Goal: Task Accomplishment & Management: Manage account settings

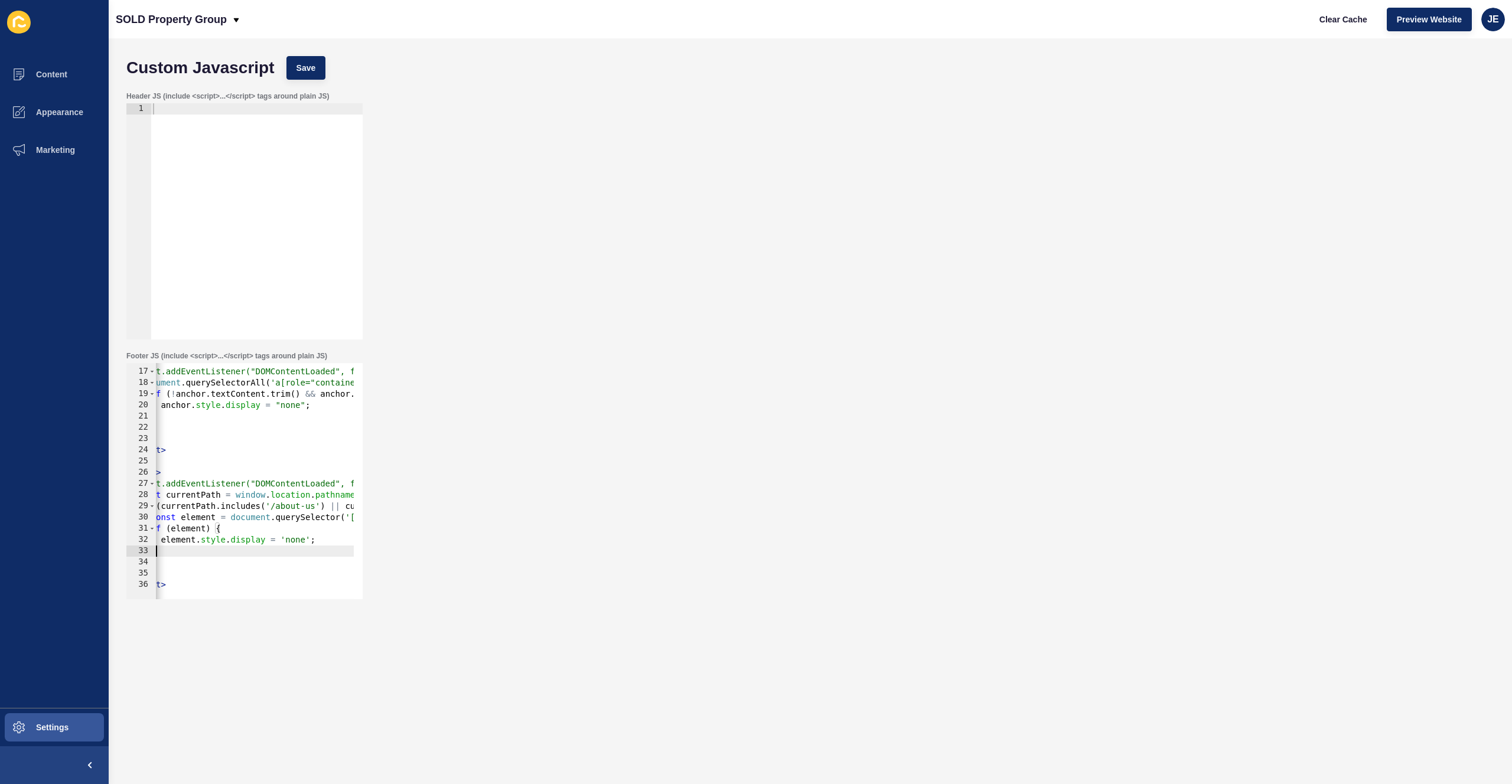
drag, startPoint x: 204, startPoint y: 555, endPoint x: 80, endPoint y: 535, distance: 125.6
click at [80, 536] on div "Content Appearance Marketing Settings SOLD Property Group Clear Cache Preview W…" at bounding box center [756, 392] width 1512 height 784
click at [210, 585] on div "< script > document.addEventListener("DOMContentLoaded", function () { document…" at bounding box center [372, 479] width 432 height 250
type textarea "</script>"
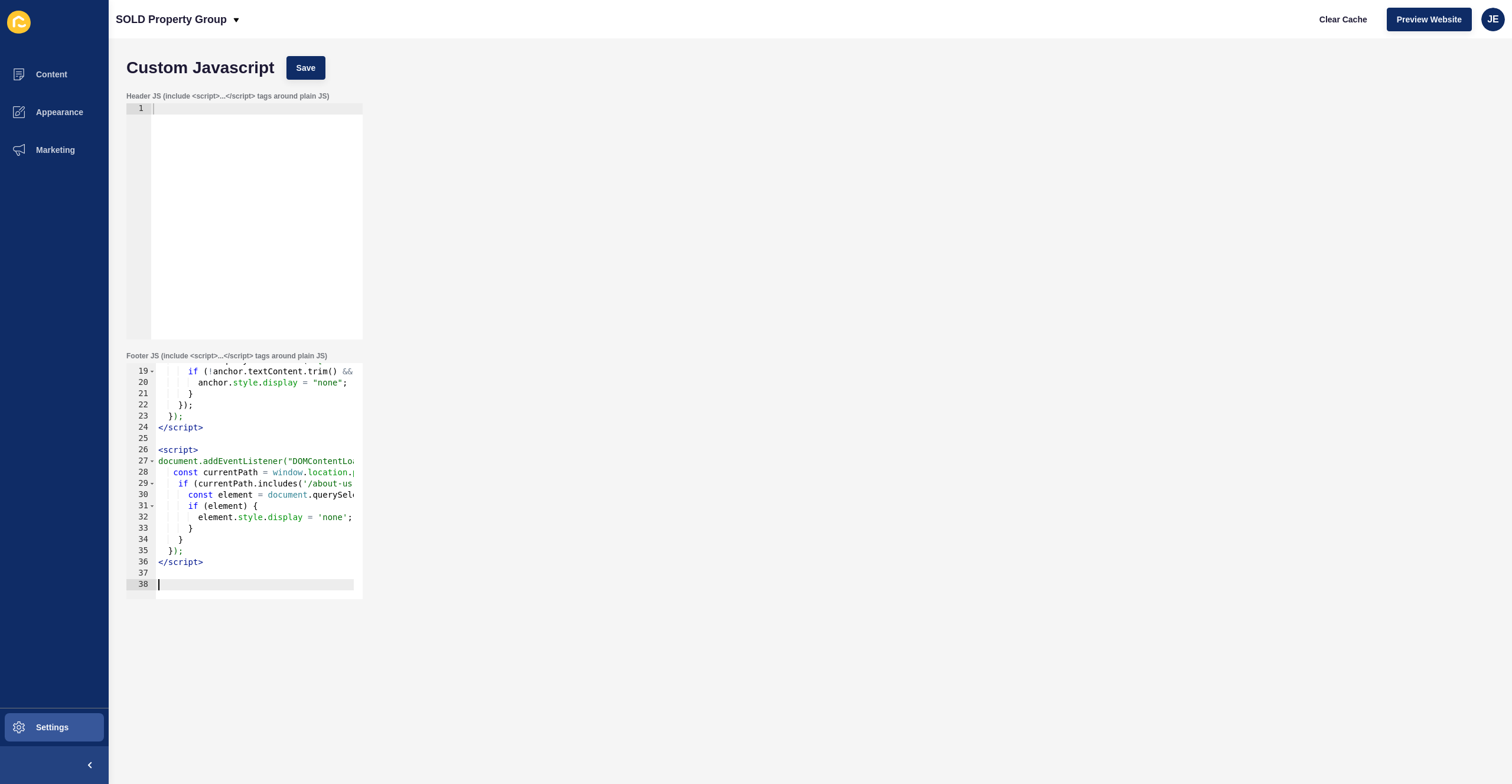
paste textarea "</script>"
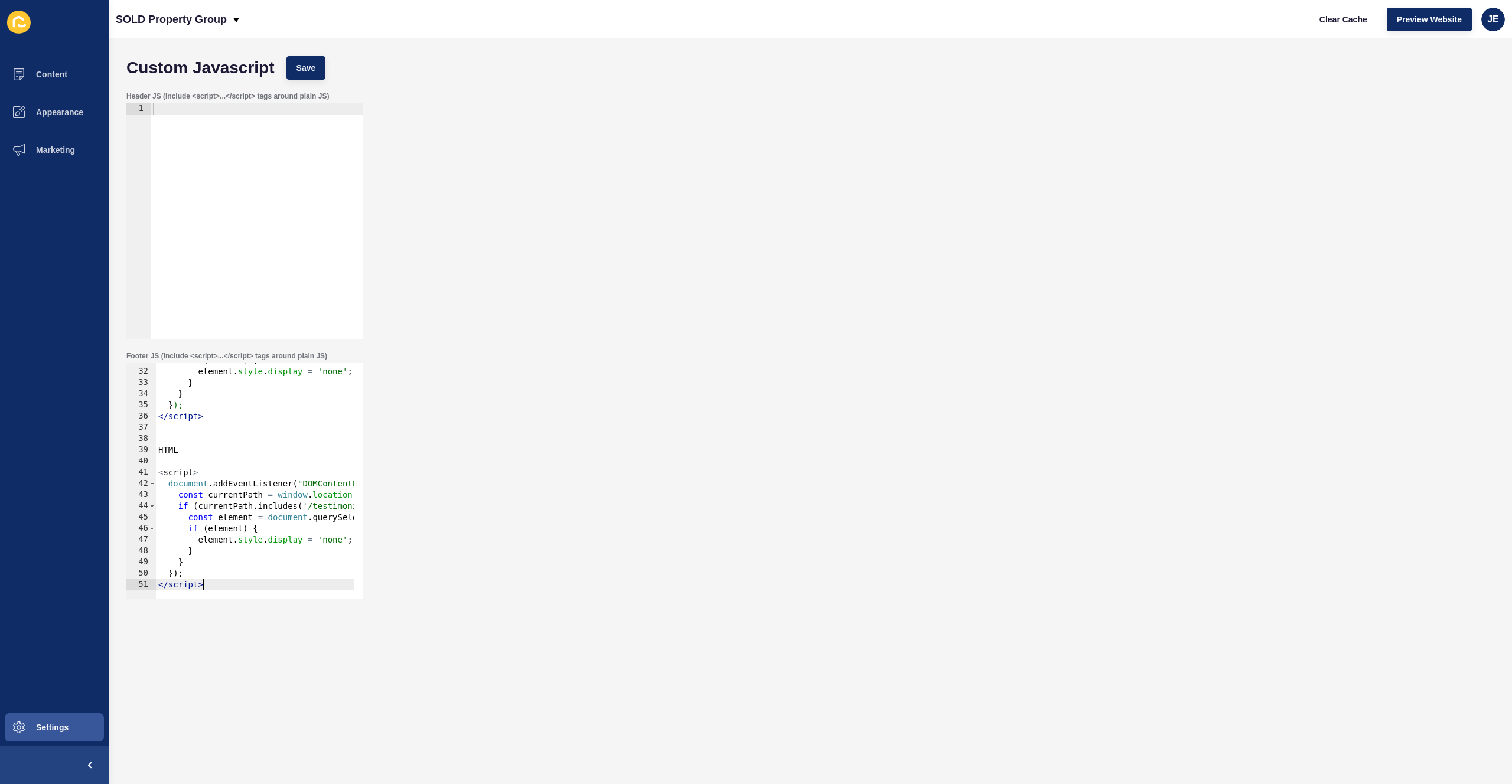
scroll to position [345, 0]
drag, startPoint x: 185, startPoint y: 457, endPoint x: 153, endPoint y: 446, distance: 33.8
click at [153, 446] on div "</script> 31 32 33 34 35 36 37 38 39 40 41 42 43 44 45 46 47 48 49 50 51 if ( e…" at bounding box center [244, 481] width 236 height 236
type textarea "HTML"
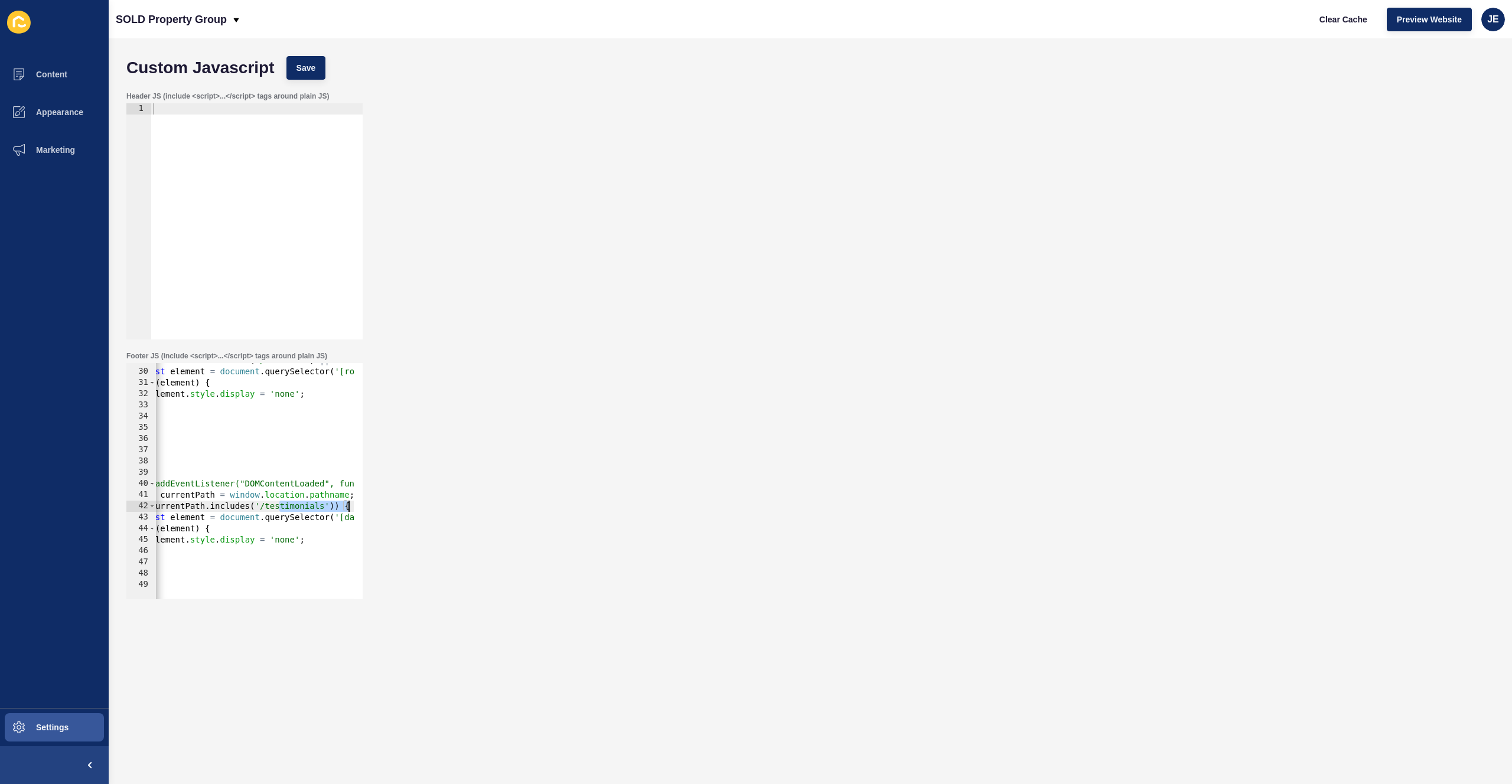
drag, startPoint x: 328, startPoint y: 507, endPoint x: 359, endPoint y: 507, distance: 31.0
click at [359, 507] on div "29 30 31 32 33 34 35 36 37 38 39 40 41 42 43 44 45 46 47 48 49 if ( currentPath…" at bounding box center [244, 481] width 236 height 236
click at [306, 533] on div "if ( currentPath . includes ( '/about-us' ) || currentPath . includes ( '/staff…" at bounding box center [324, 479] width 432 height 250
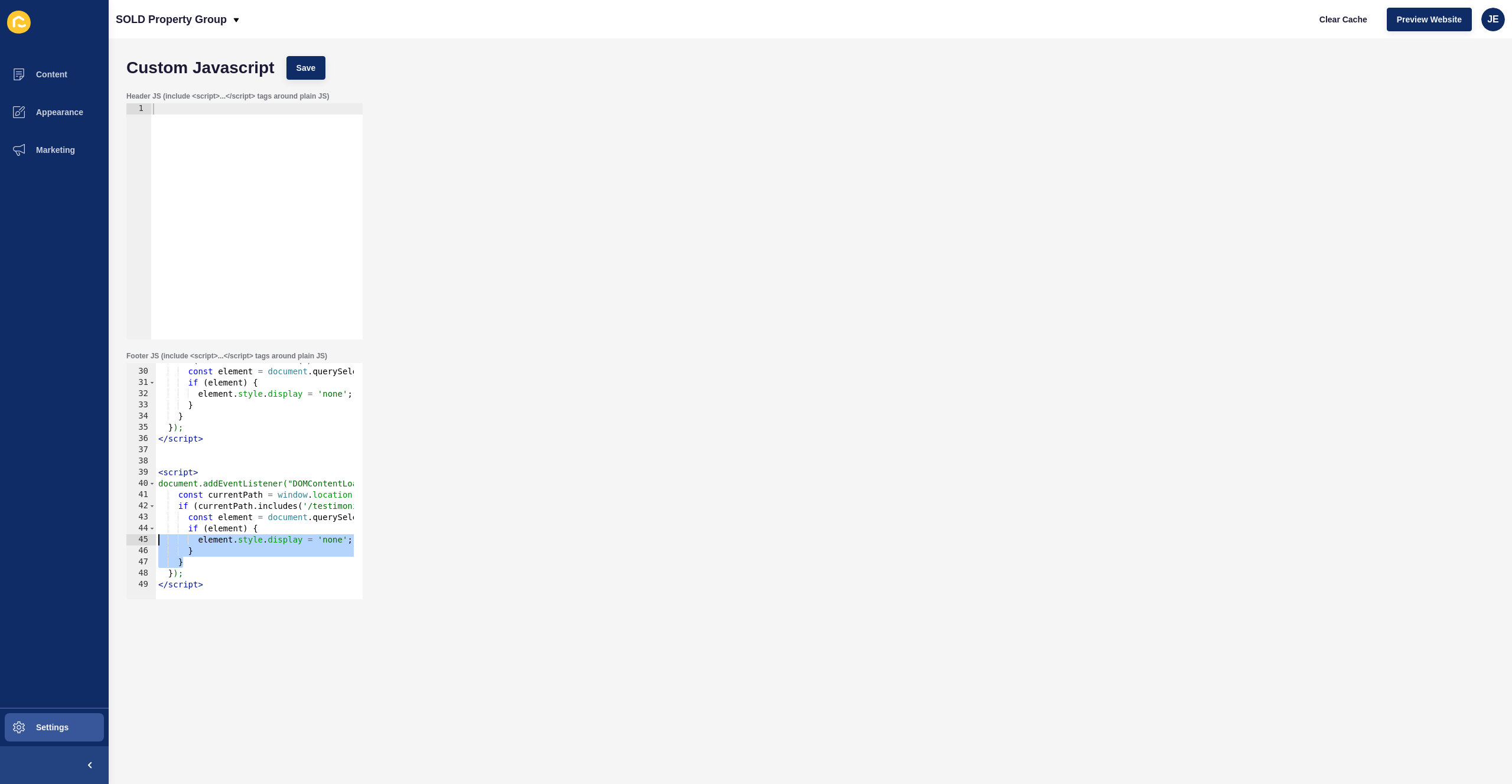
scroll to position [0, 0]
drag, startPoint x: 295, startPoint y: 564, endPoint x: 132, endPoint y: 545, distance: 164.1
click at [132, 545] on div "if (element) { 29 30 31 32 33 34 35 36 37 38 39 40 41 42 43 44 45 46 47 48 49 i…" at bounding box center [244, 481] width 236 height 236
click at [310, 68] on span "Save" at bounding box center [306, 68] width 19 height 12
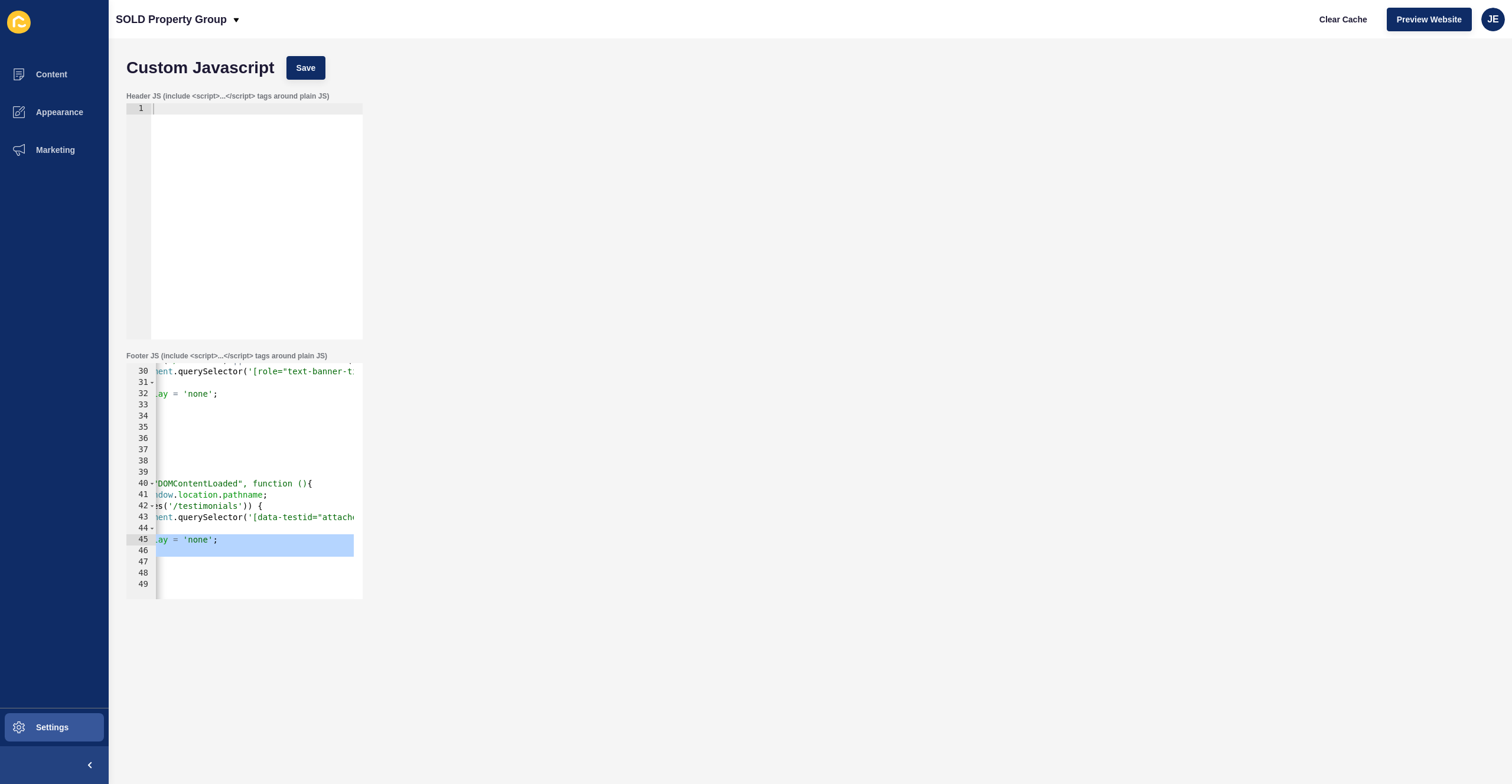
scroll to position [0, 103]
click at [272, 520] on div "if ( currentPath . includes ( '/about-us' ) || currentPath . includes ( '/staff…" at bounding box center [268, 479] width 432 height 250
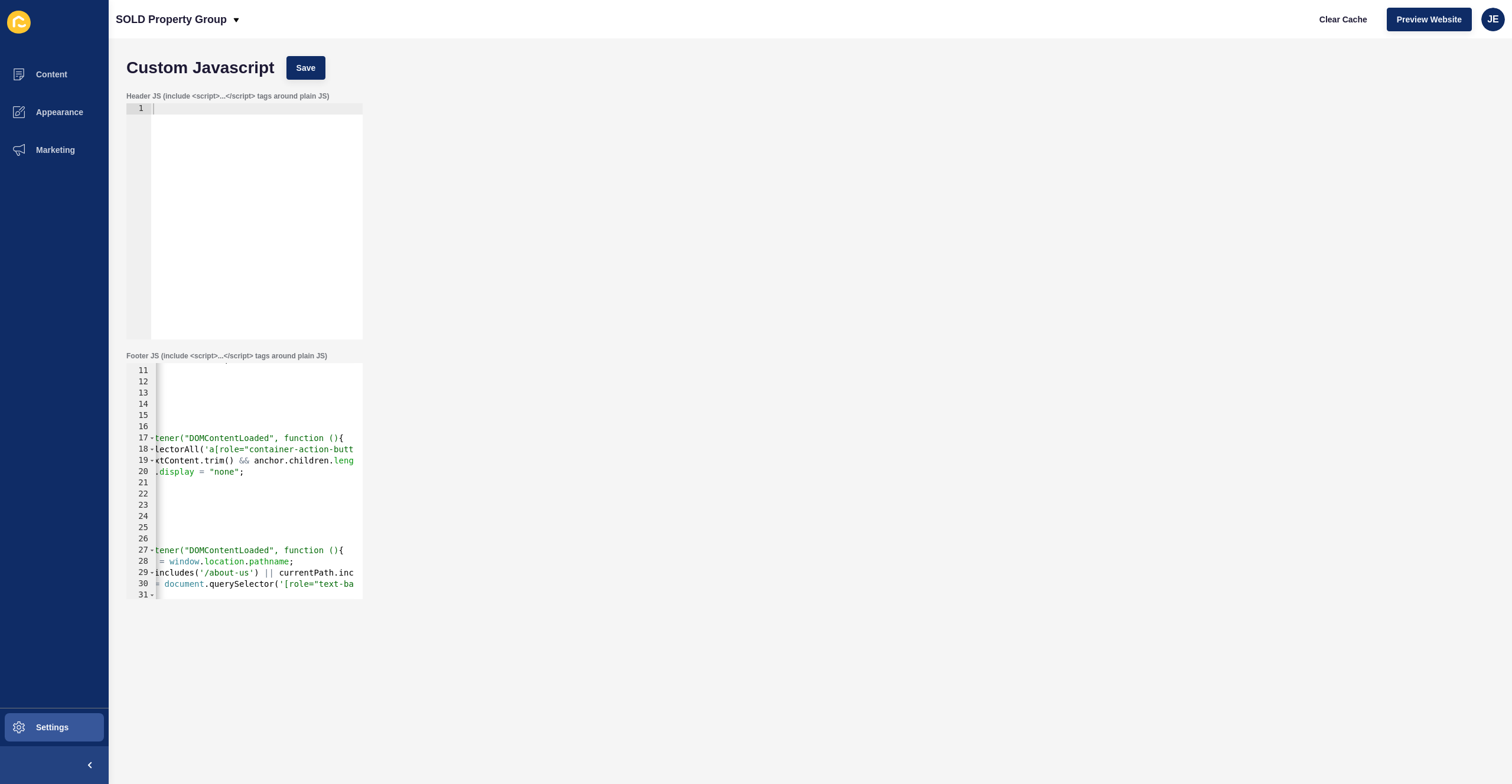
scroll to position [322, 0]
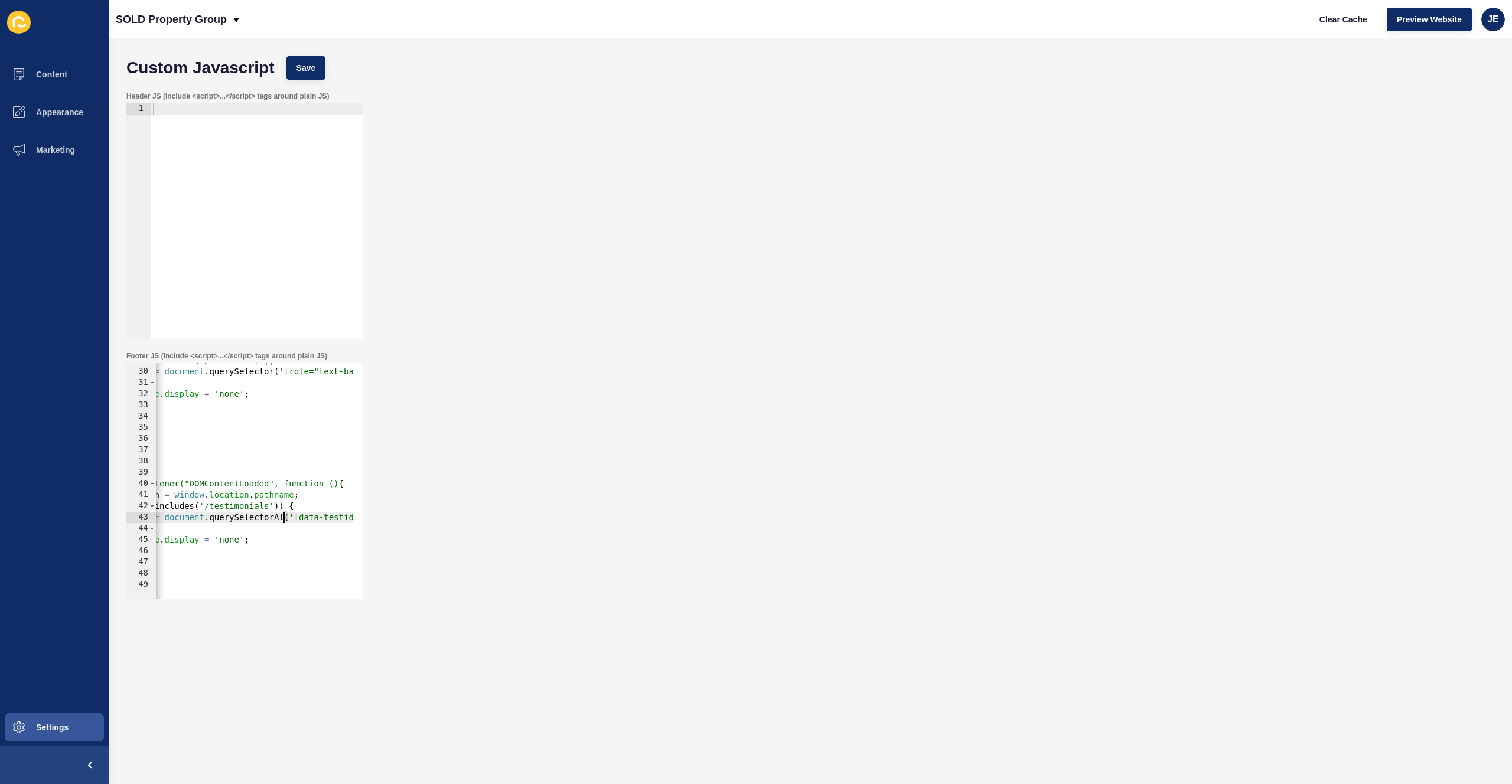
type textarea "const element = document.querySelectorAll('[data-testid="attached-agent"]');"
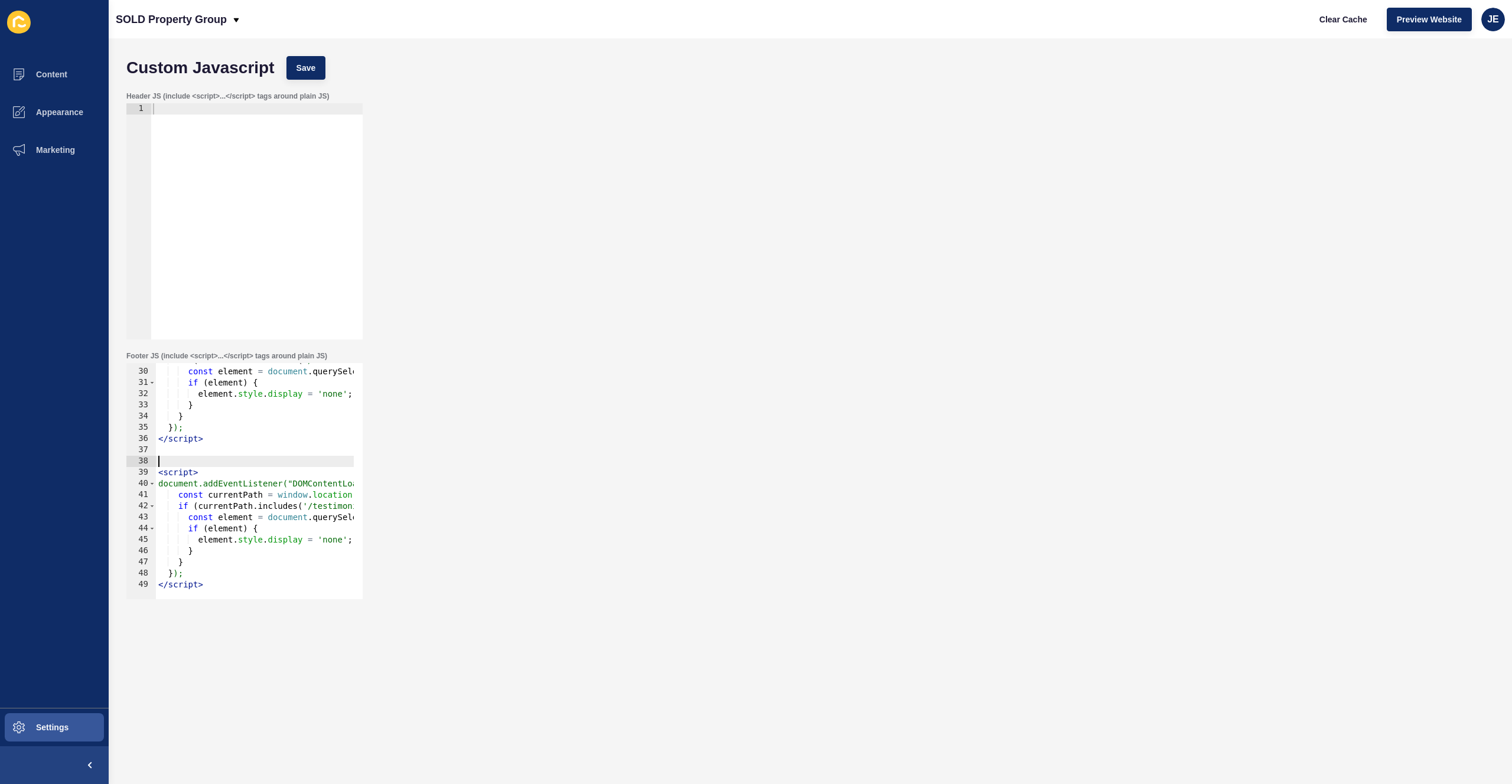
drag, startPoint x: 205, startPoint y: 457, endPoint x: 179, endPoint y: 460, distance: 26.2
click at [179, 460] on div "if ( currentPath . includes ( '/about-us' ) || currentPath . includes ( '/staff…" at bounding box center [372, 479] width 432 height 250
click at [252, 519] on div "if ( currentPath . includes ( '/about-us' ) || currentPath . includes ( '/staff…" at bounding box center [372, 479] width 432 height 250
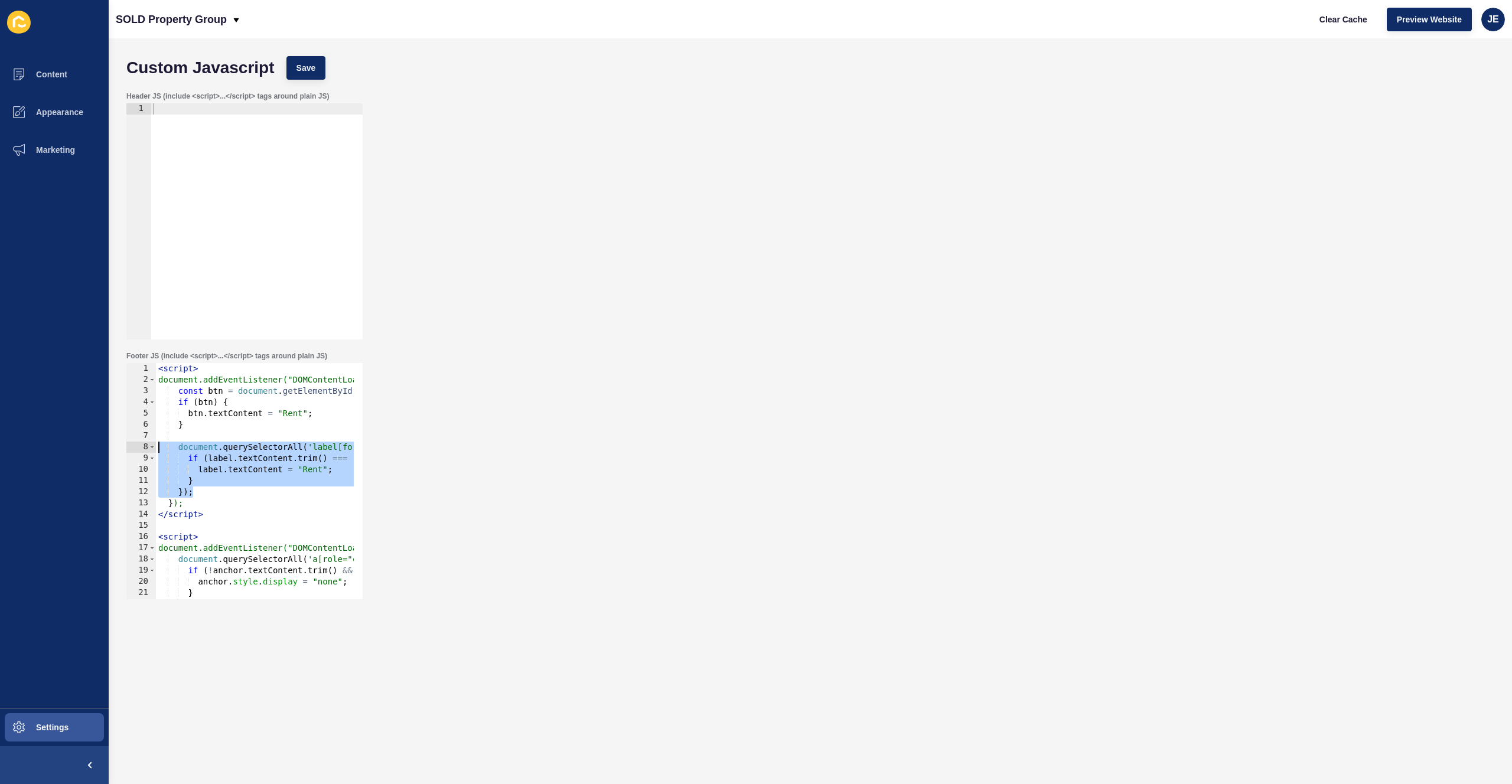
drag, startPoint x: 206, startPoint y: 491, endPoint x: 156, endPoint y: 449, distance: 65.3
click at [156, 449] on div "< script > document.addEventListener("DOMContentLoaded", function () { const bt…" at bounding box center [372, 488] width 432 height 250
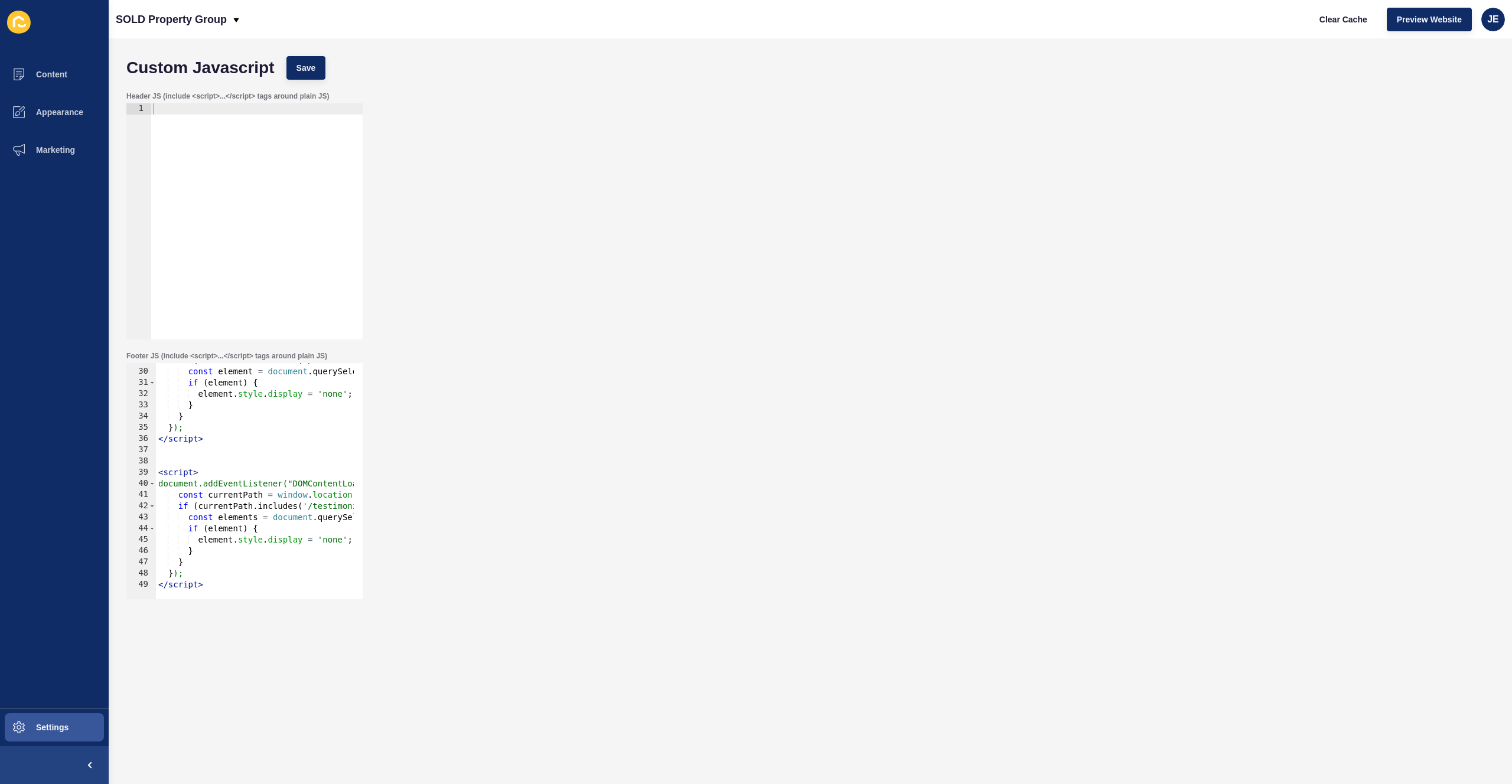
click at [201, 561] on div "if ( currentPath . includes ( '/about-us' ) || currentPath . includes ( '/staff…" at bounding box center [372, 479] width 432 height 250
click at [202, 547] on div "if ( currentPath . includes ( '/about-us' ) || currentPath . includes ( '/staff…" at bounding box center [372, 479] width 432 height 250
type textarea "}"
paste textarea "});"
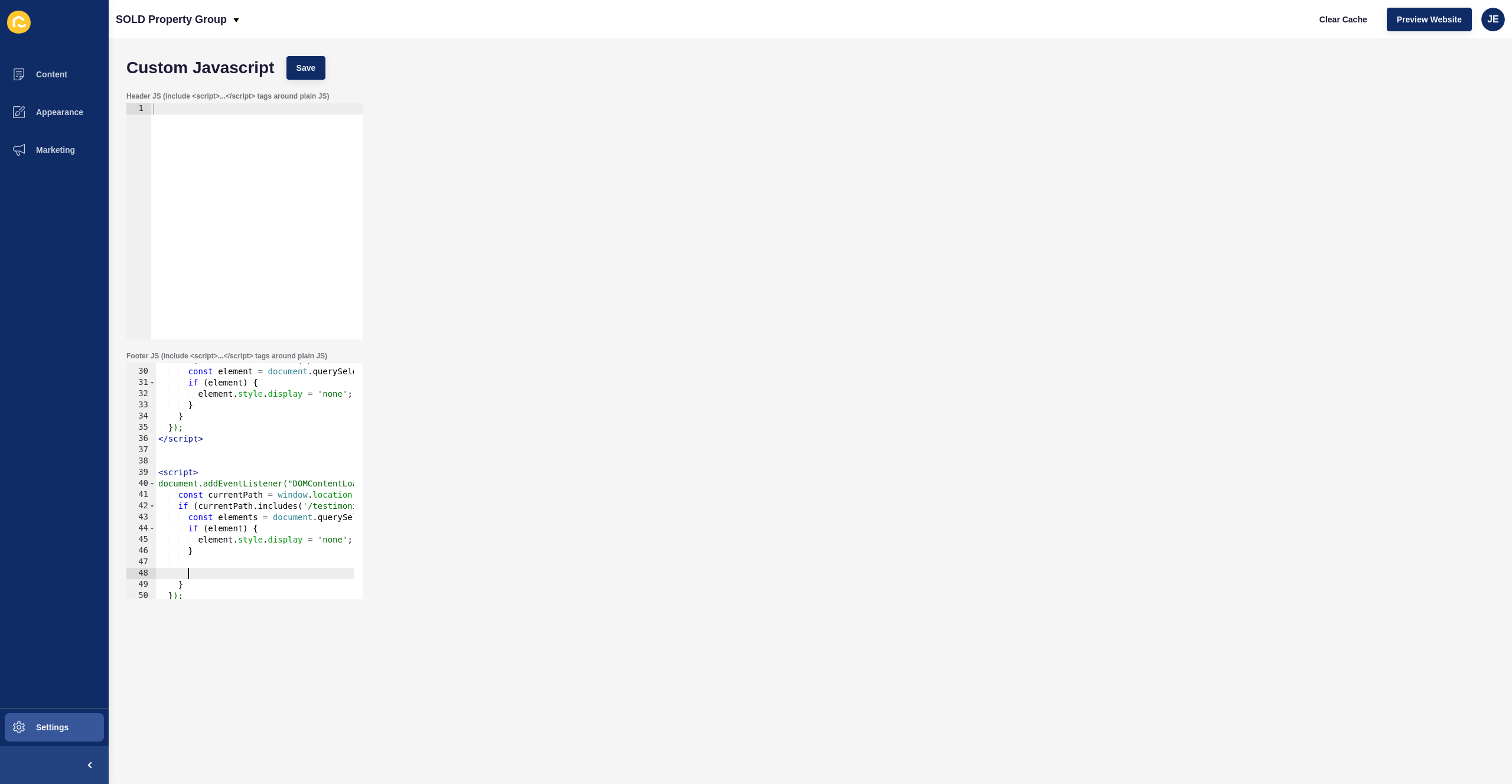
scroll to position [356, 0]
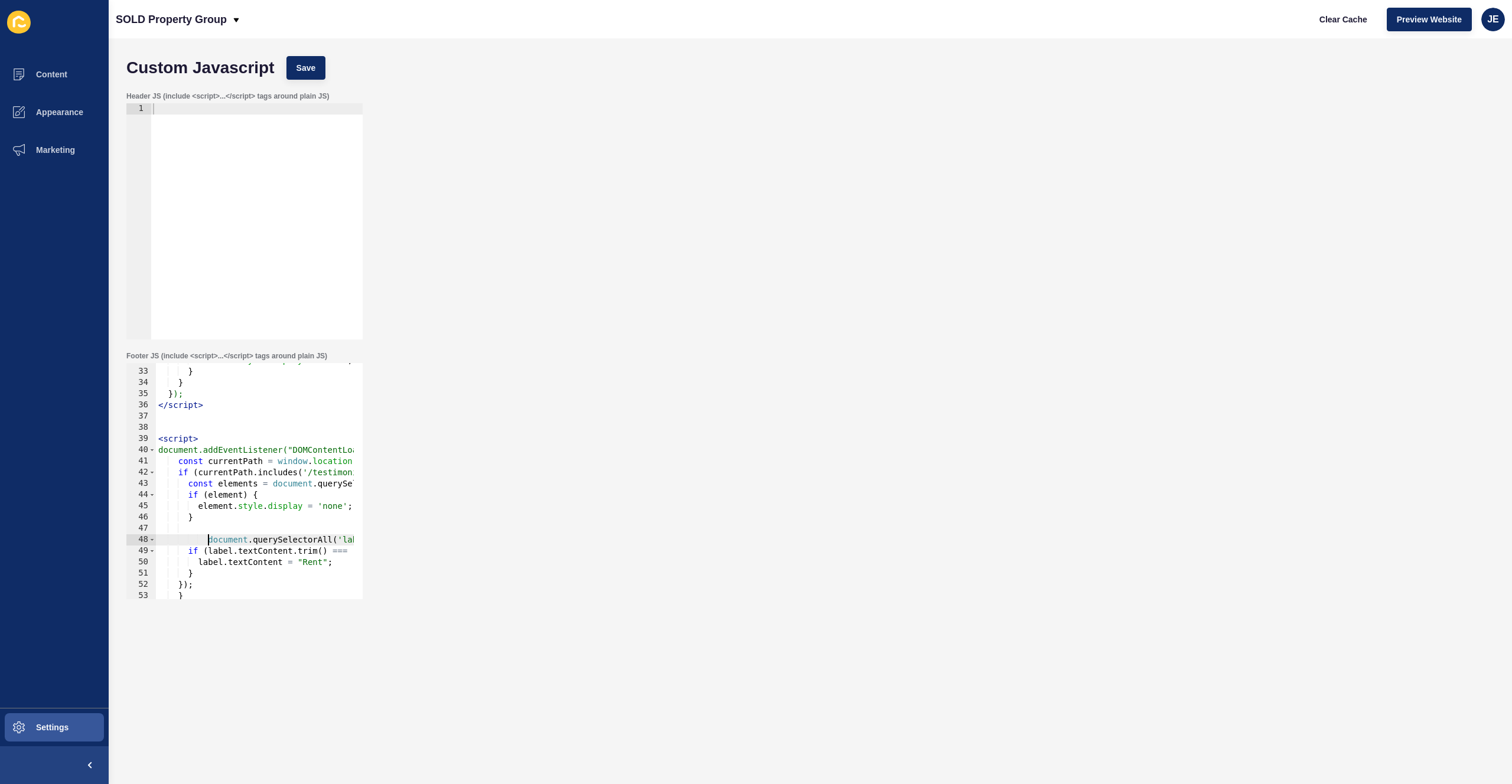
click at [208, 539] on div "element . style . display = 'none' ; } } } ); </ script > < script > document.a…" at bounding box center [384, 479] width 456 height 250
click at [247, 485] on div "element . style . display = 'none' ; } } } ); </ script > < script > document.a…" at bounding box center [371, 479] width 436 height 250
drag, startPoint x: 266, startPoint y: 486, endPoint x: 184, endPoint y: 484, distance: 82.0
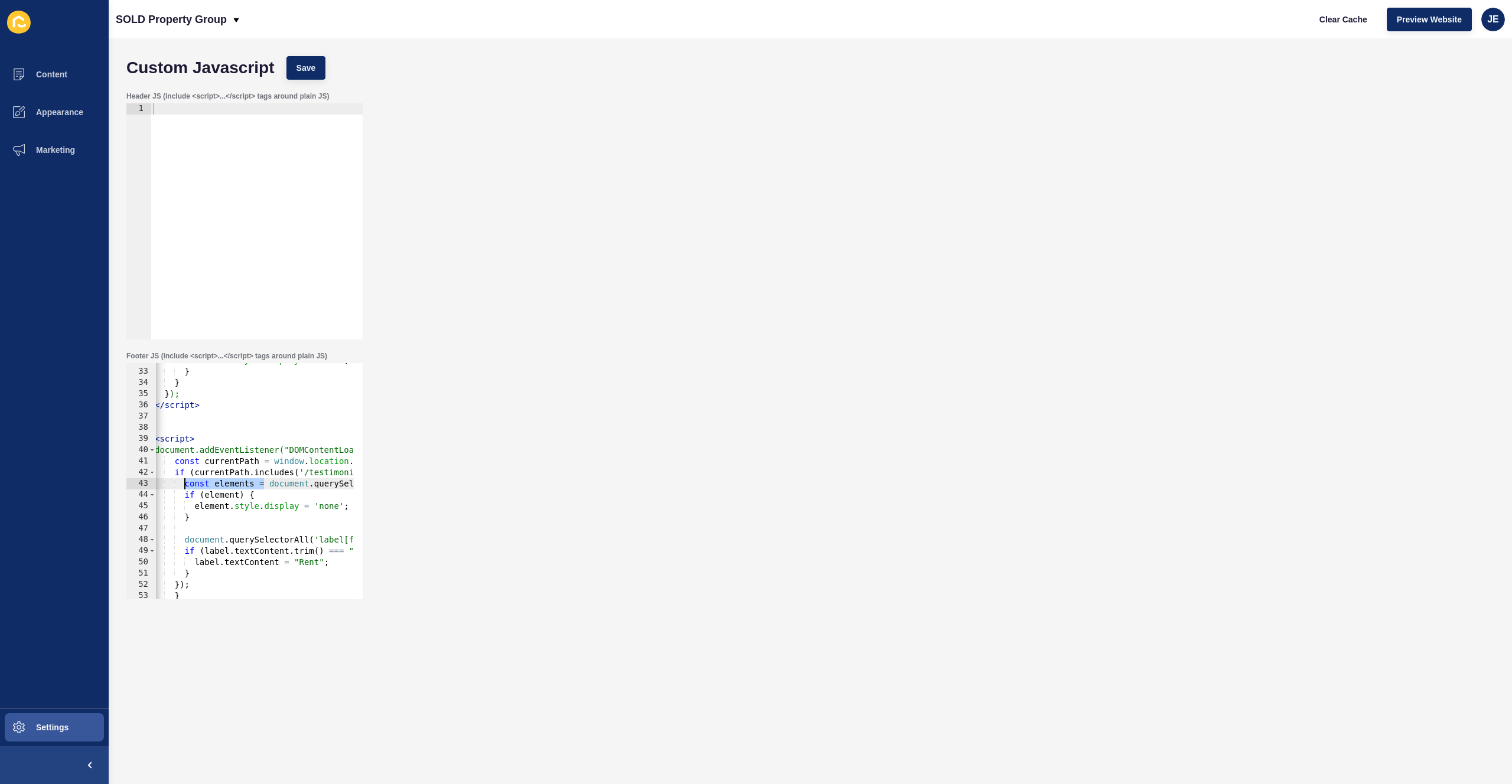
click at [184, 484] on div "element . style . display = 'none' ; } } } ); </ script > < script > document.a…" at bounding box center [371, 479] width 436 height 250
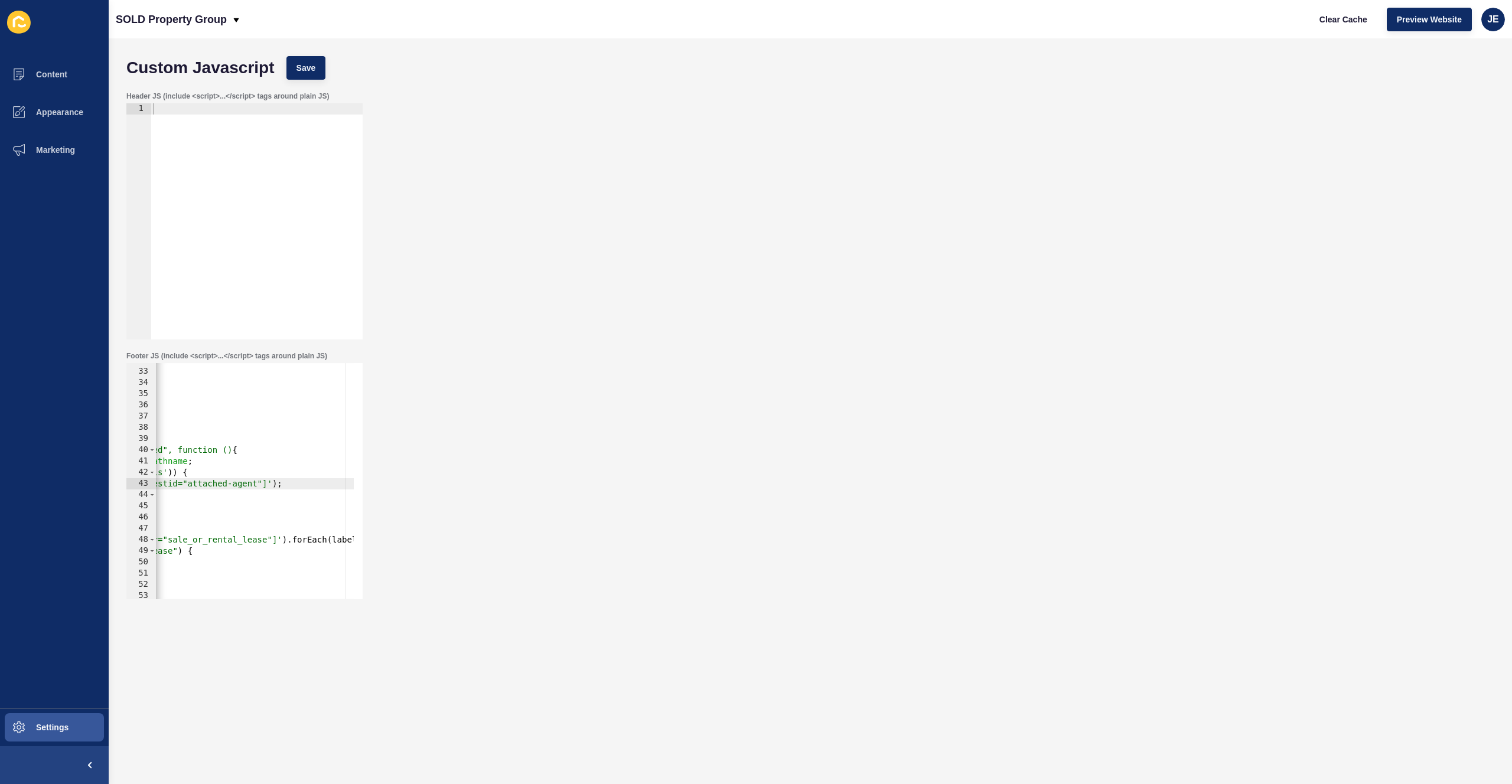
scroll to position [0, 227]
drag, startPoint x: 272, startPoint y: 541, endPoint x: 314, endPoint y: 542, distance: 42.0
click at [314, 542] on div "element . style . display = 'none' ; } } } ); </ script > < script > document.a…" at bounding box center [148, 479] width 436 height 250
drag, startPoint x: 259, startPoint y: 484, endPoint x: 257, endPoint y: 491, distance: 7.3
click at [259, 485] on div "element . style . display = 'none' ; } } } ); </ script > < script > document.a…" at bounding box center [148, 479] width 436 height 250
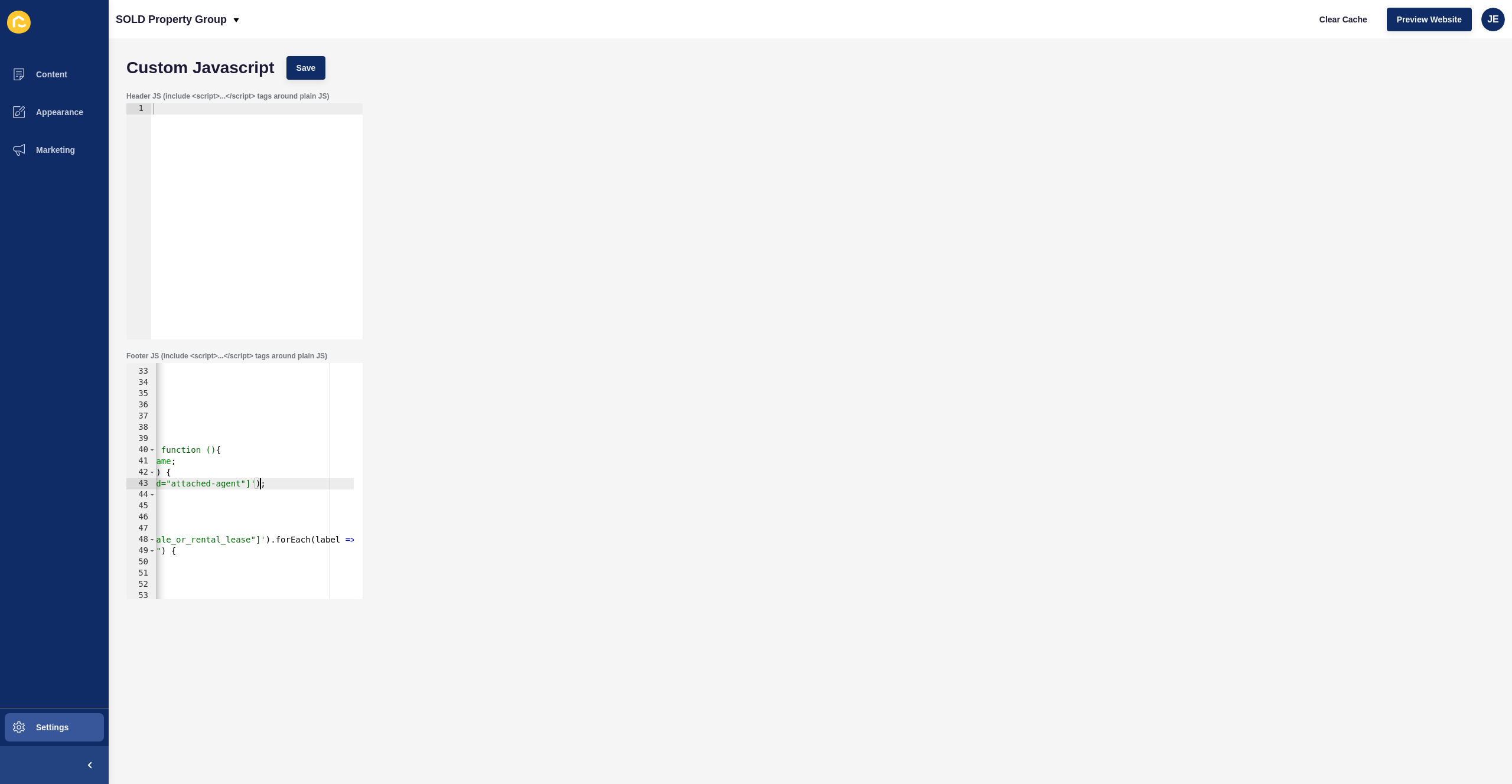
paste textarea "forEach("
type textarea "document.querySelectorAll('[data-testid="attached-agent"]').forEach( element =>…"
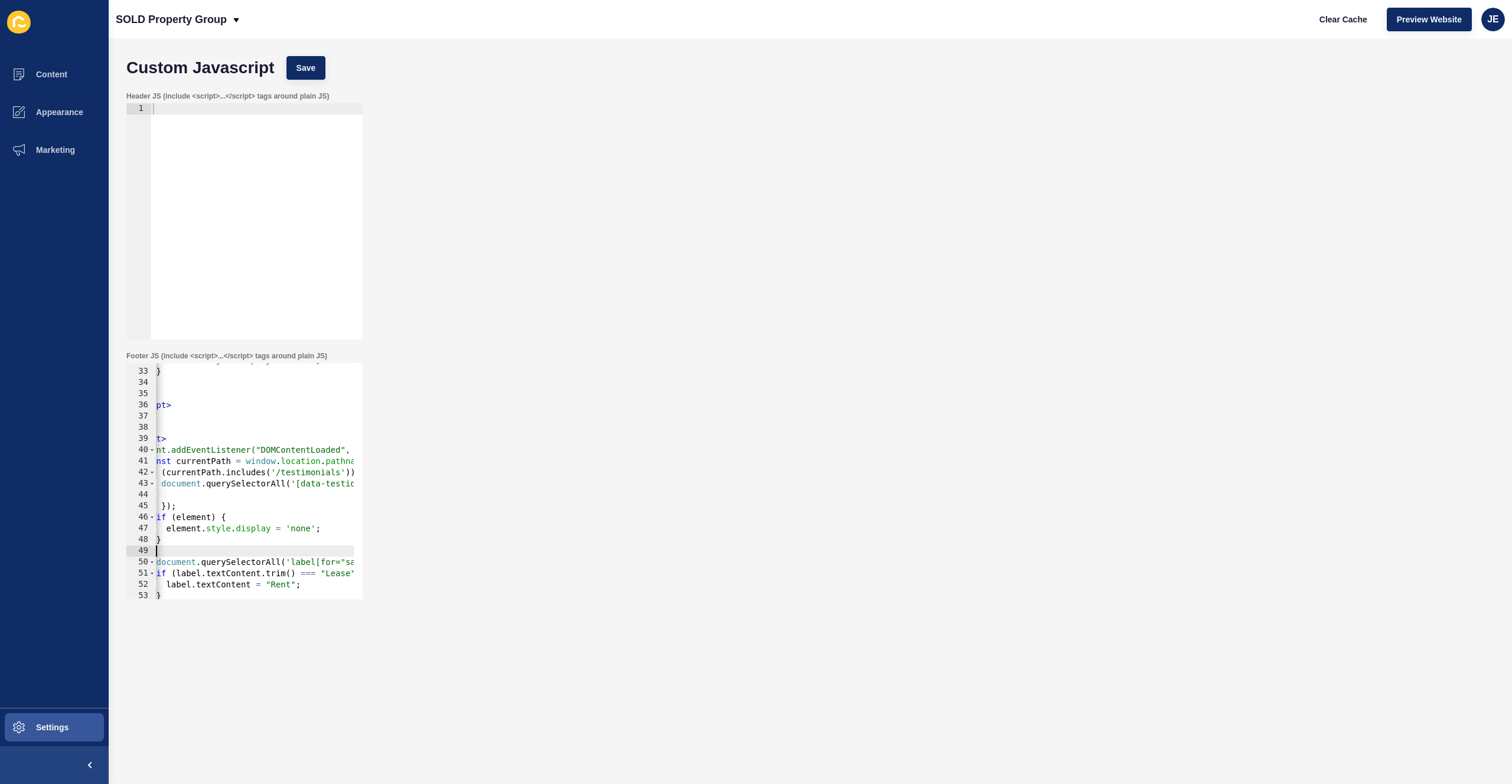
scroll to position [0, 0]
drag, startPoint x: 233, startPoint y: 553, endPoint x: 151, endPoint y: 527, distance: 86.0
click at [115, 538] on div "Custom Javascript Save Header JS (include <script>...</script> tags around plai…" at bounding box center [811, 411] width 1404 height 745
click at [206, 541] on div "element . style . display = 'none' ; } } } ); </ script > < script > document.a…" at bounding box center [376, 479] width 441 height 250
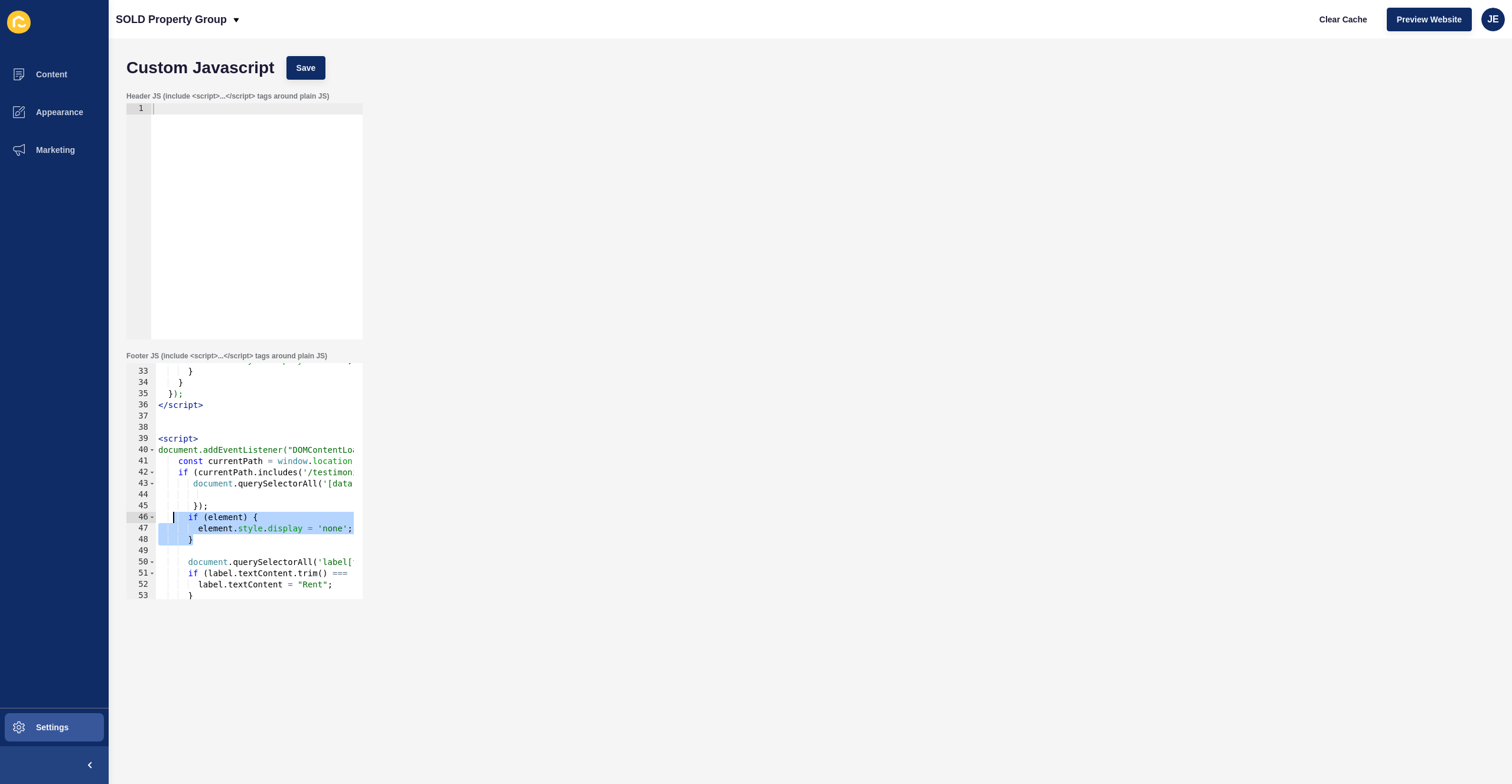
drag, startPoint x: 209, startPoint y: 545, endPoint x: 176, endPoint y: 522, distance: 40.2
click at [176, 522] on div "element . style . display = 'none' ; } } } ); </ script > < script > document.a…" at bounding box center [376, 479] width 441 height 250
type textarea "if (element) { element.style.display = 'none';"
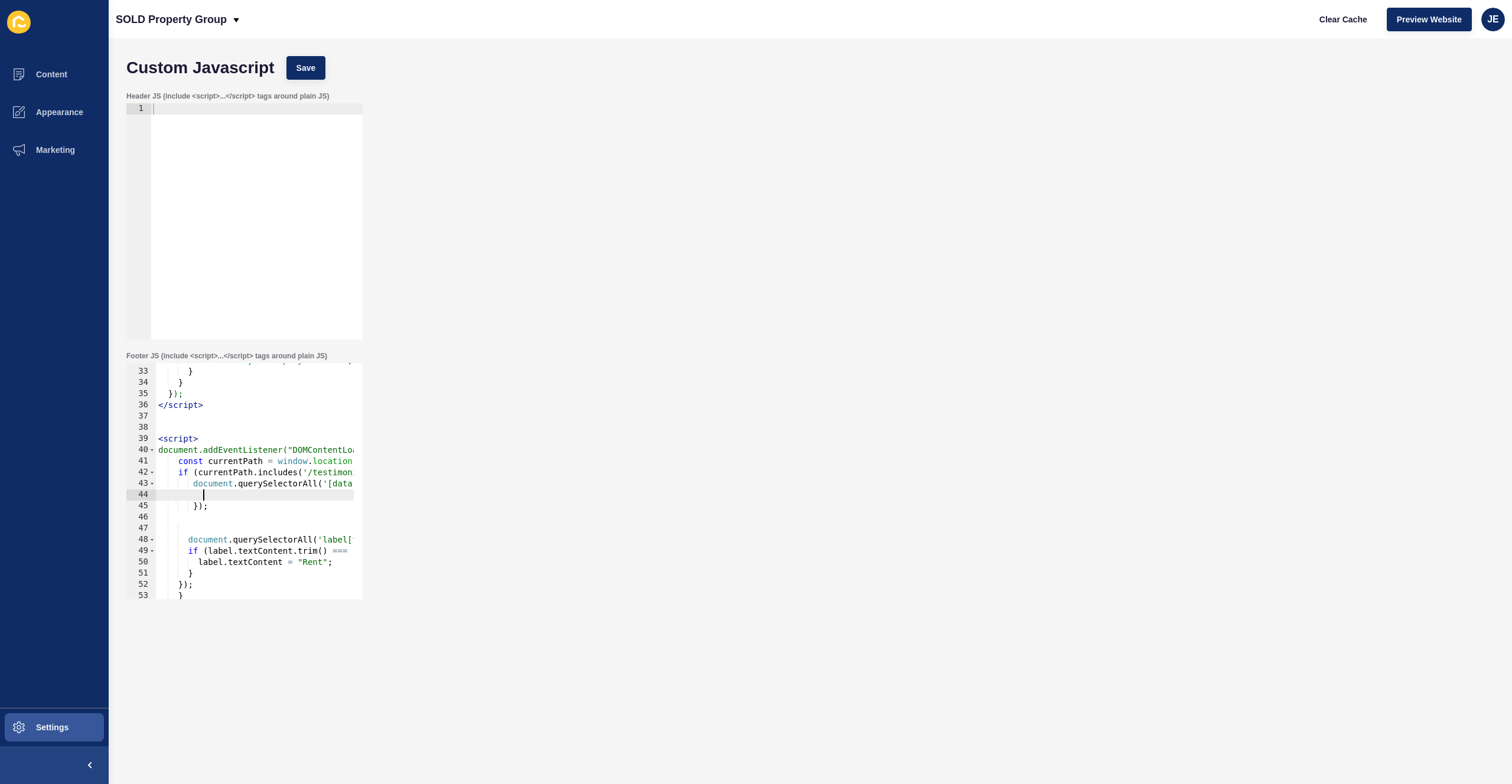
click at [231, 496] on div "element . style . display = 'none' ; } } } ); </ script > < script > document.a…" at bounding box center [376, 479] width 441 height 250
paste textarea "}"
drag, startPoint x: 189, startPoint y: 508, endPoint x: 205, endPoint y: 517, distance: 18.4
click at [205, 517] on div "element . style . display = 'none' ; } } } ); </ script > < script > document.a…" at bounding box center [376, 479] width 441 height 250
click at [227, 529] on div "element . style . display = 'none' ; } } } ); </ script > < script > document.a…" at bounding box center [376, 479] width 441 height 250
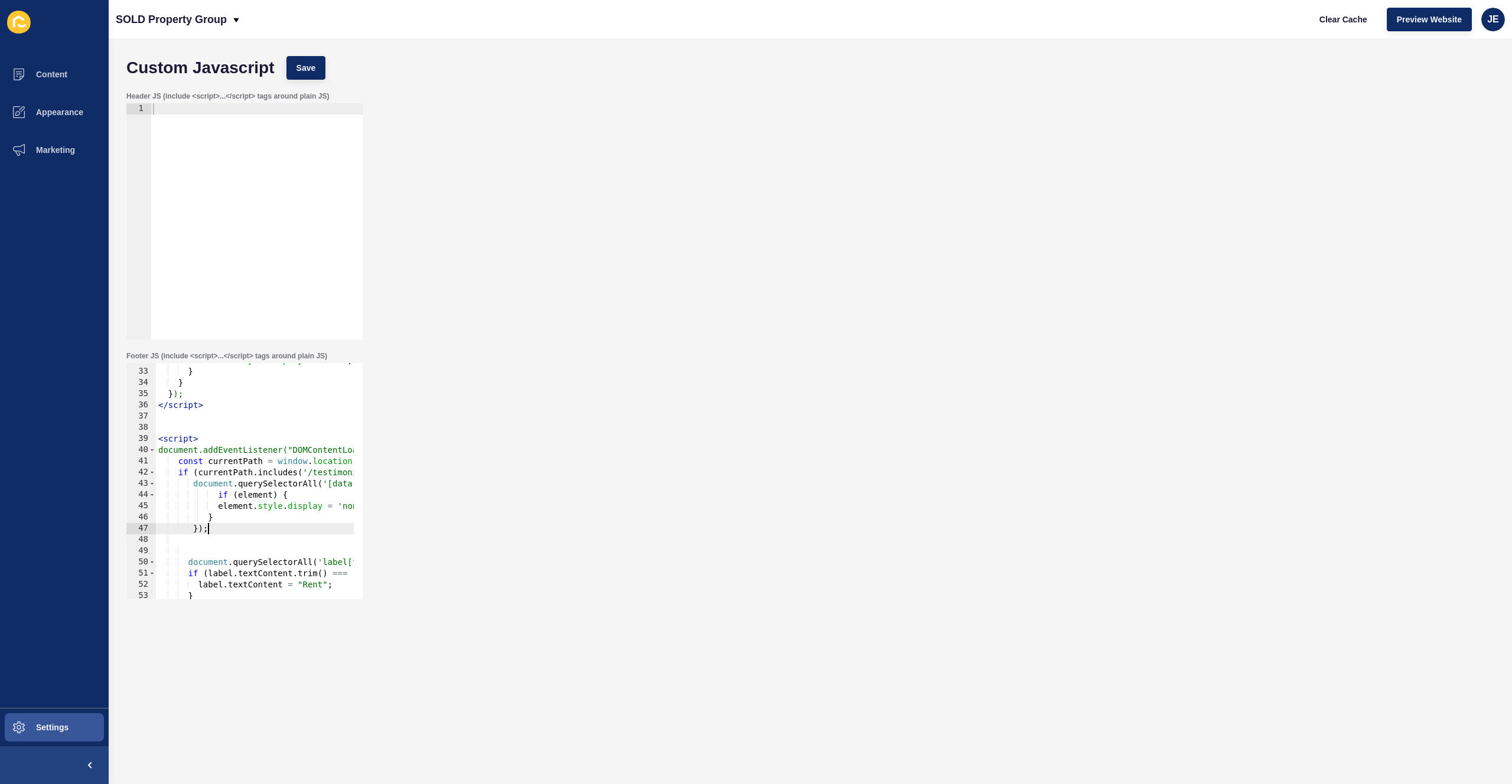
click at [219, 499] on div "element . style . display = 'none' ; } } } ); </ script > < script > document.a…" at bounding box center [376, 479] width 441 height 250
click at [232, 516] on div "element . style . display = 'none' ; } } } ); </ script > < script > document.a…" at bounding box center [376, 479] width 441 height 250
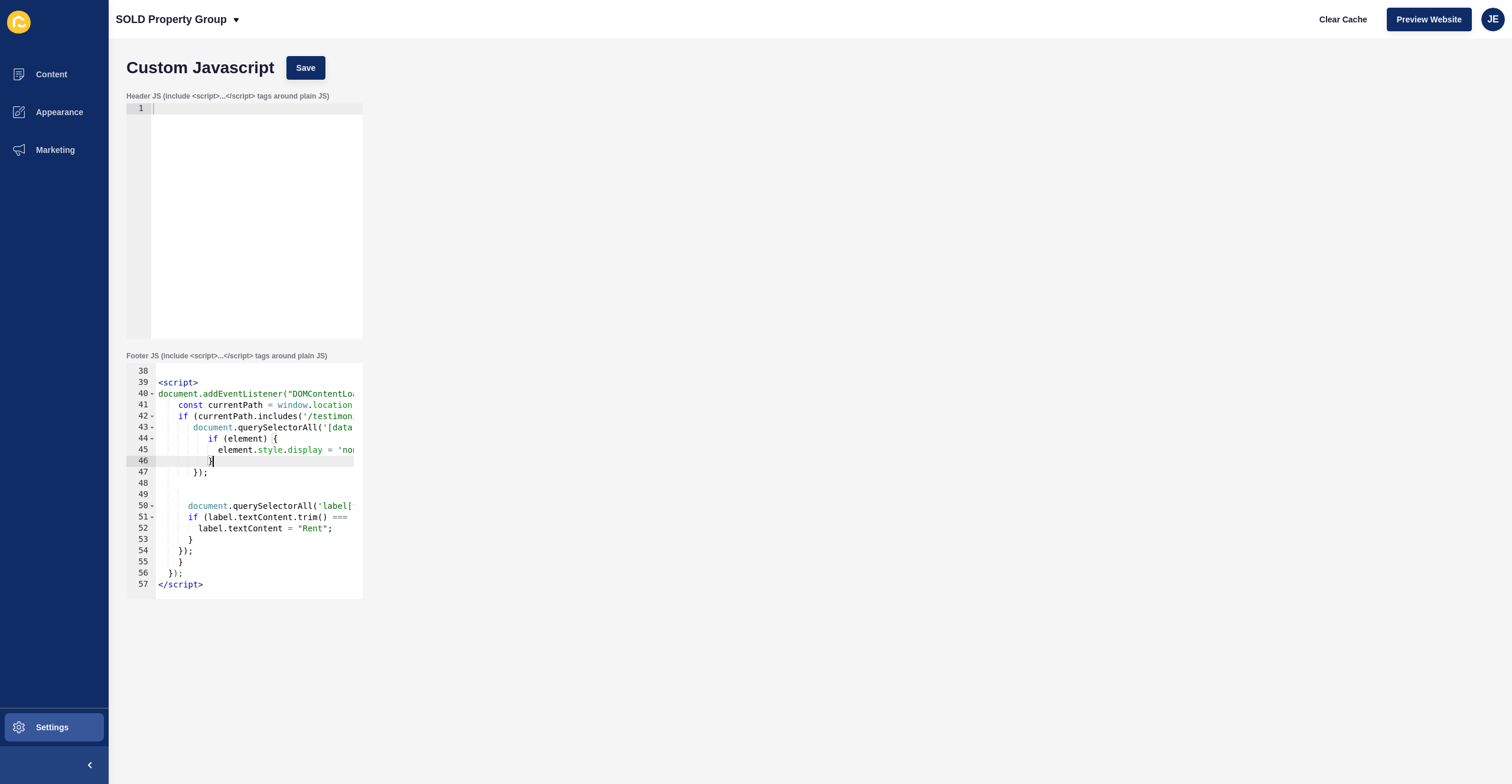
click at [201, 539] on div "< script > document.addEventListener("DOMContentLoaded", function () { const cu…" at bounding box center [376, 479] width 441 height 250
drag, startPoint x: 201, startPoint y: 549, endPoint x: 151, endPoint y: 509, distance: 64.0
click at [151, 509] on div "} 37 38 39 40 41 42 43 44 45 46 47 48 49 50 51 52 53 54 55 56 57 < script > doc…" at bounding box center [244, 481] width 236 height 236
type textarea "document.querySelectorAll('label[for="sale_or_rental_lease"]').forEach(label =>…"
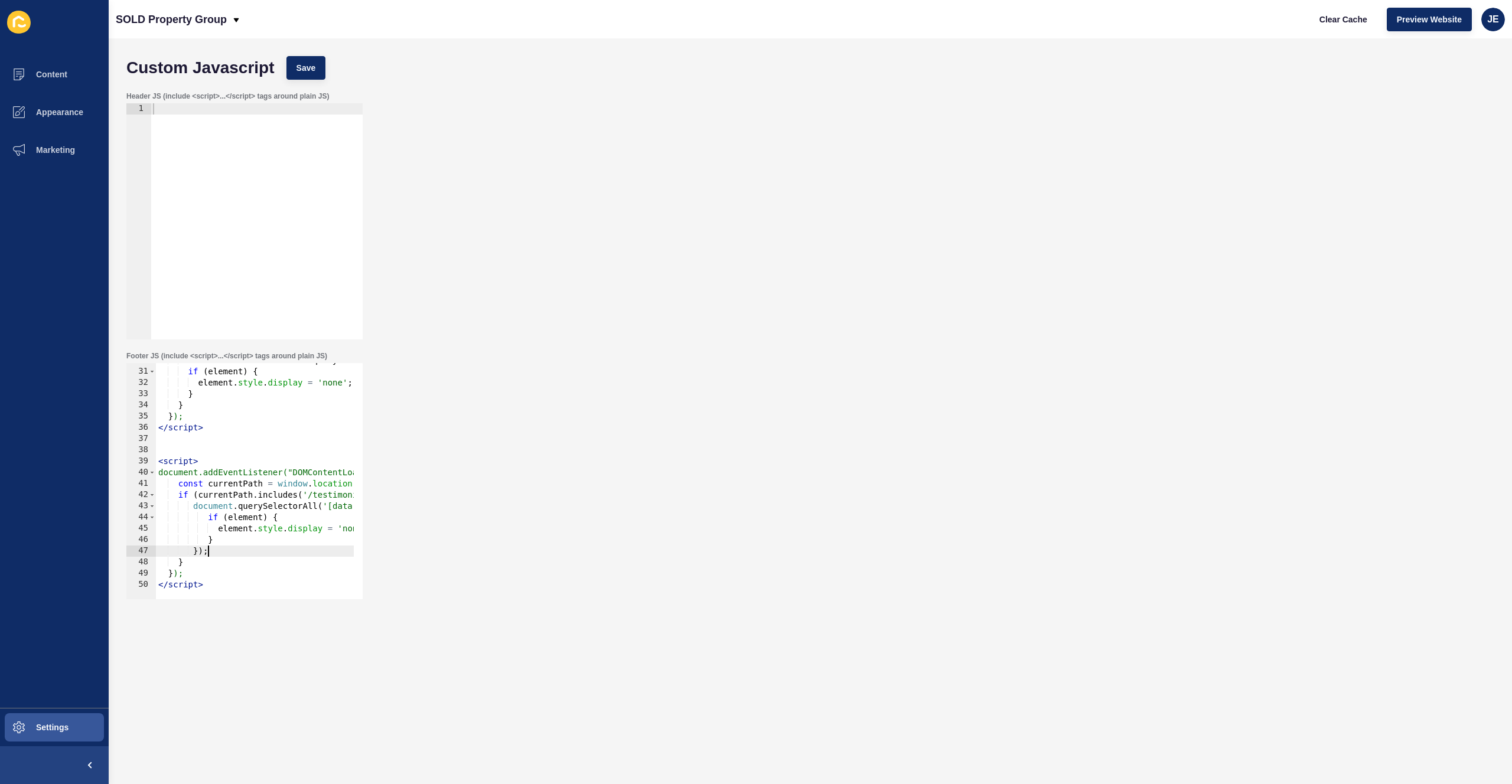
scroll to position [334, 0]
click at [310, 69] on span "Save" at bounding box center [306, 68] width 19 height 12
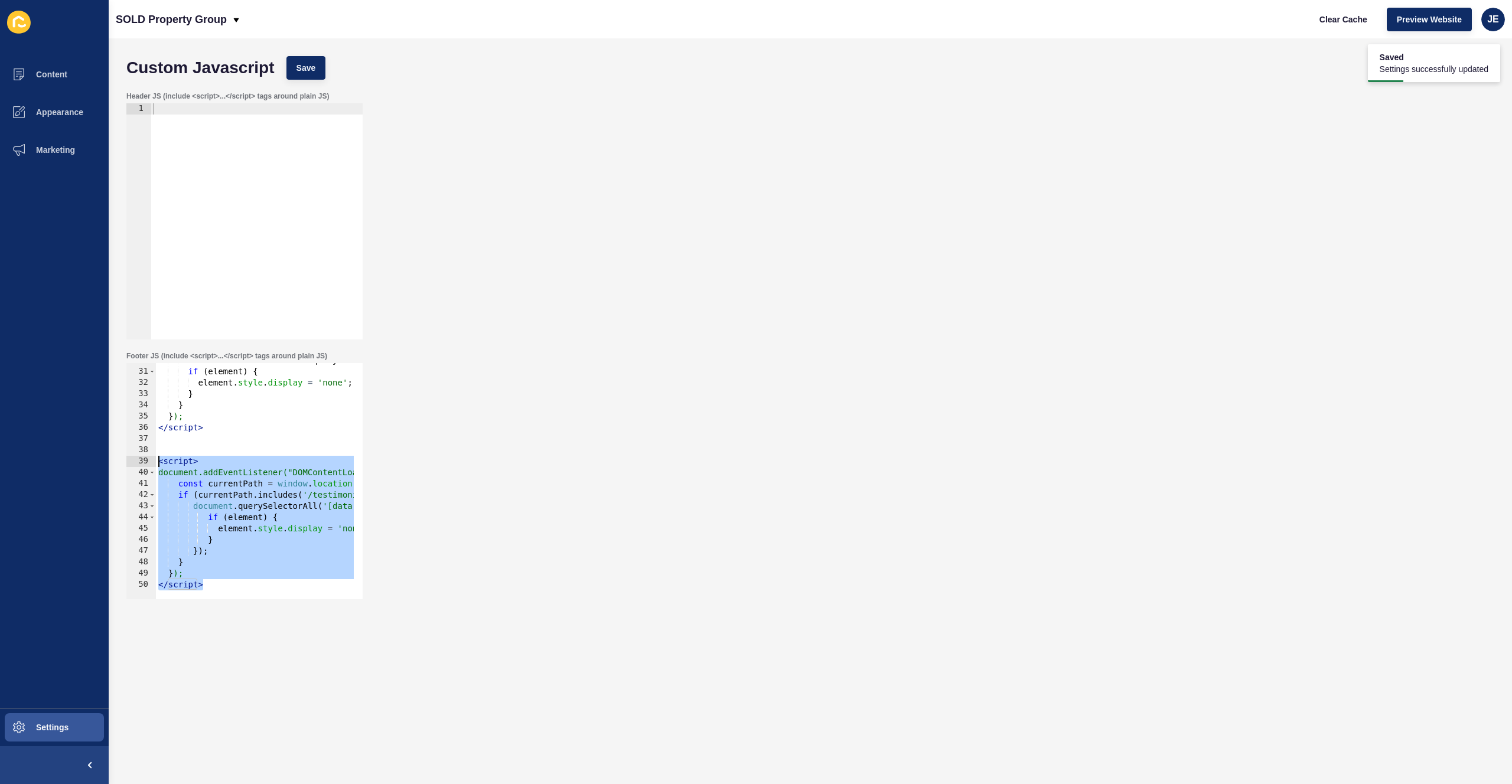
drag, startPoint x: 210, startPoint y: 584, endPoint x: 109, endPoint y: 455, distance: 163.8
click at [109, 455] on div "Custom Javascript Save Header JS (include <script>...</script> tags around plai…" at bounding box center [811, 411] width 1404 height 745
type textarea "<script>"
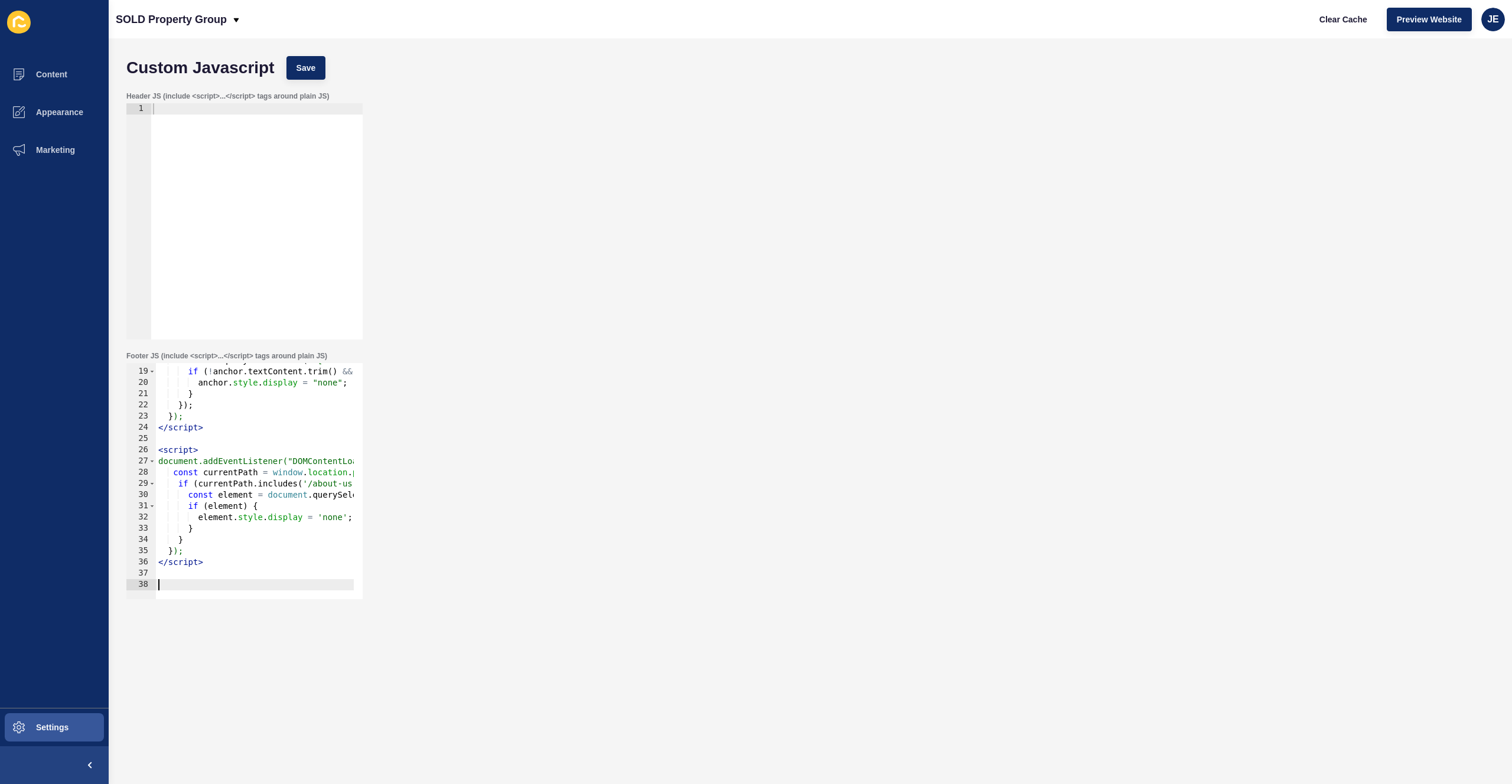
scroll to position [188, 0]
click at [212, 123] on div at bounding box center [257, 232] width 212 height 258
paste textarea "</script>"
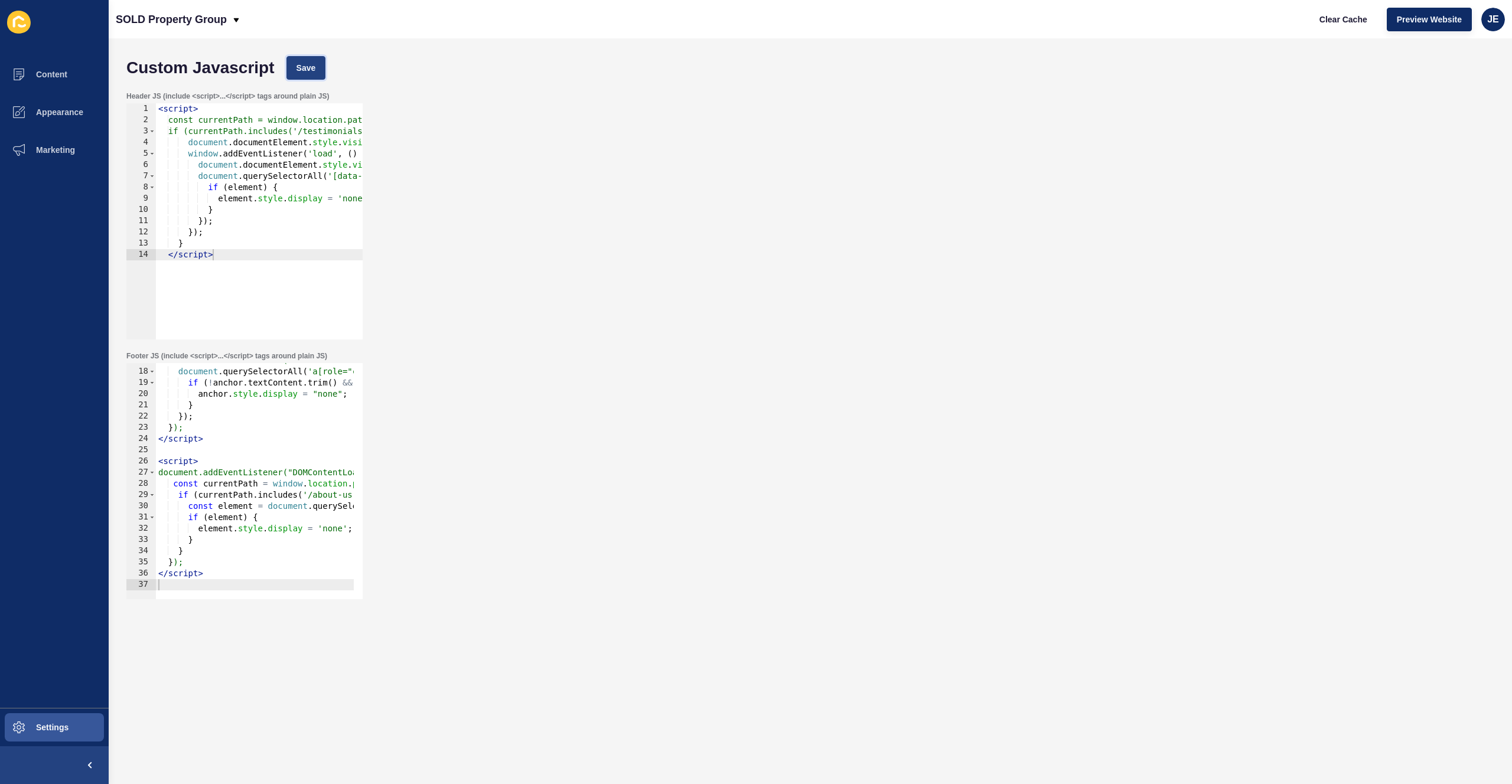
click at [305, 69] on span "Save" at bounding box center [306, 68] width 19 height 12
click at [167, 258] on div "< script > const currentPath = window.location.pathname; if (currentPath.includ…" at bounding box center [395, 228] width 477 height 250
type textarea "</script>"
click at [296, 59] on button "Save" at bounding box center [306, 68] width 40 height 23
click at [208, 580] on div "document.addEventListener("DOMContentLoaded", function () { document . querySel…" at bounding box center [372, 479] width 432 height 250
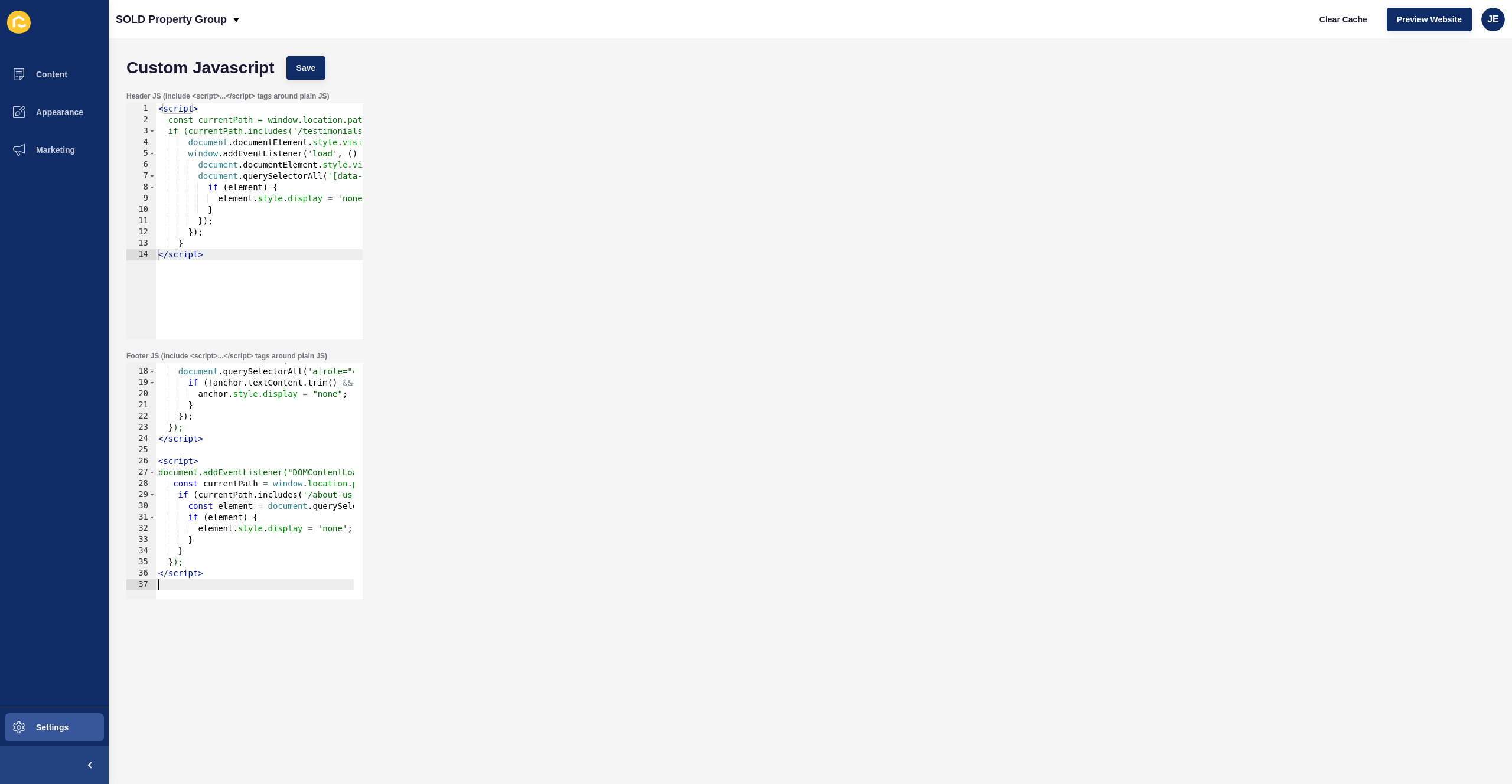
paste textarea "</script>"
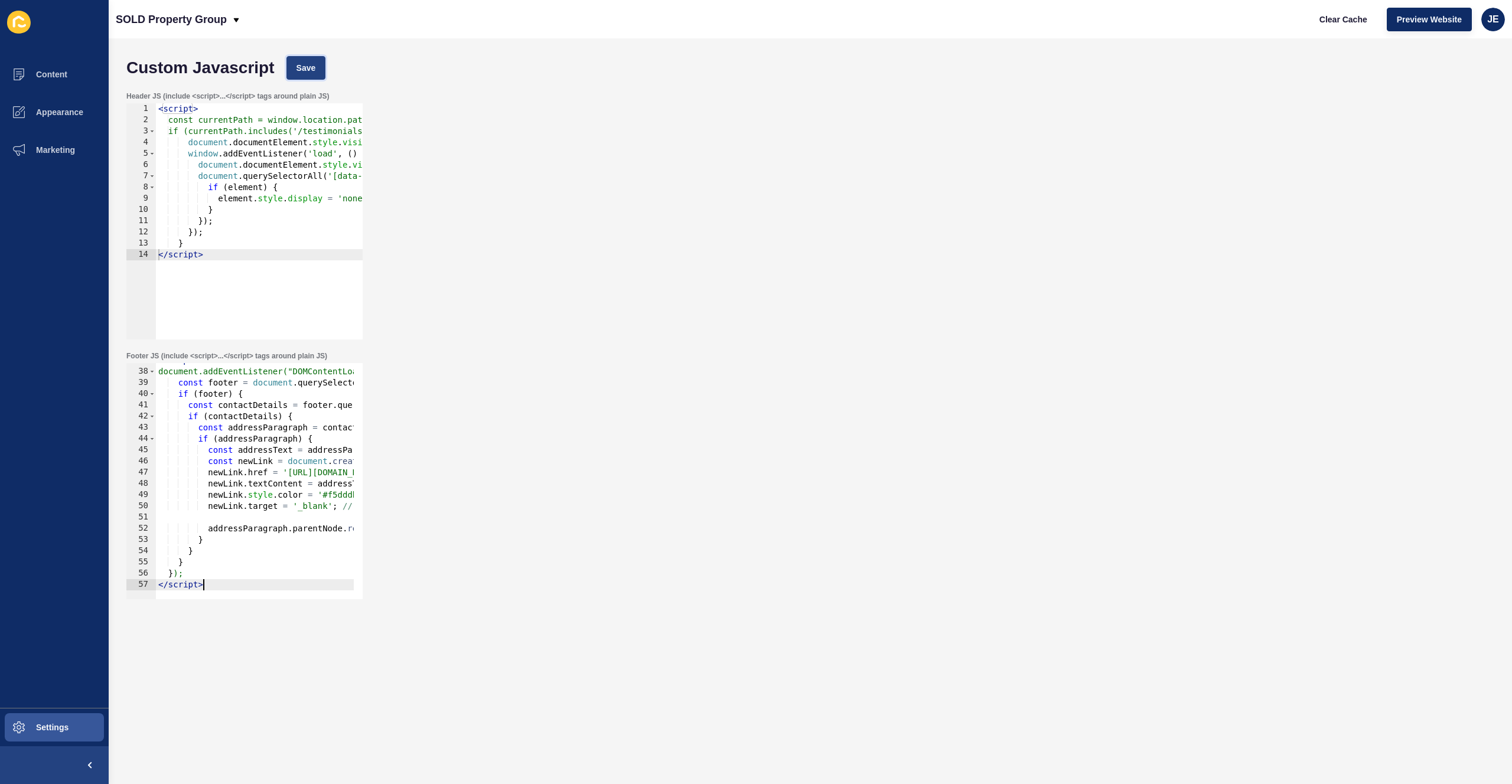
click at [304, 65] on span "Save" at bounding box center [306, 68] width 19 height 12
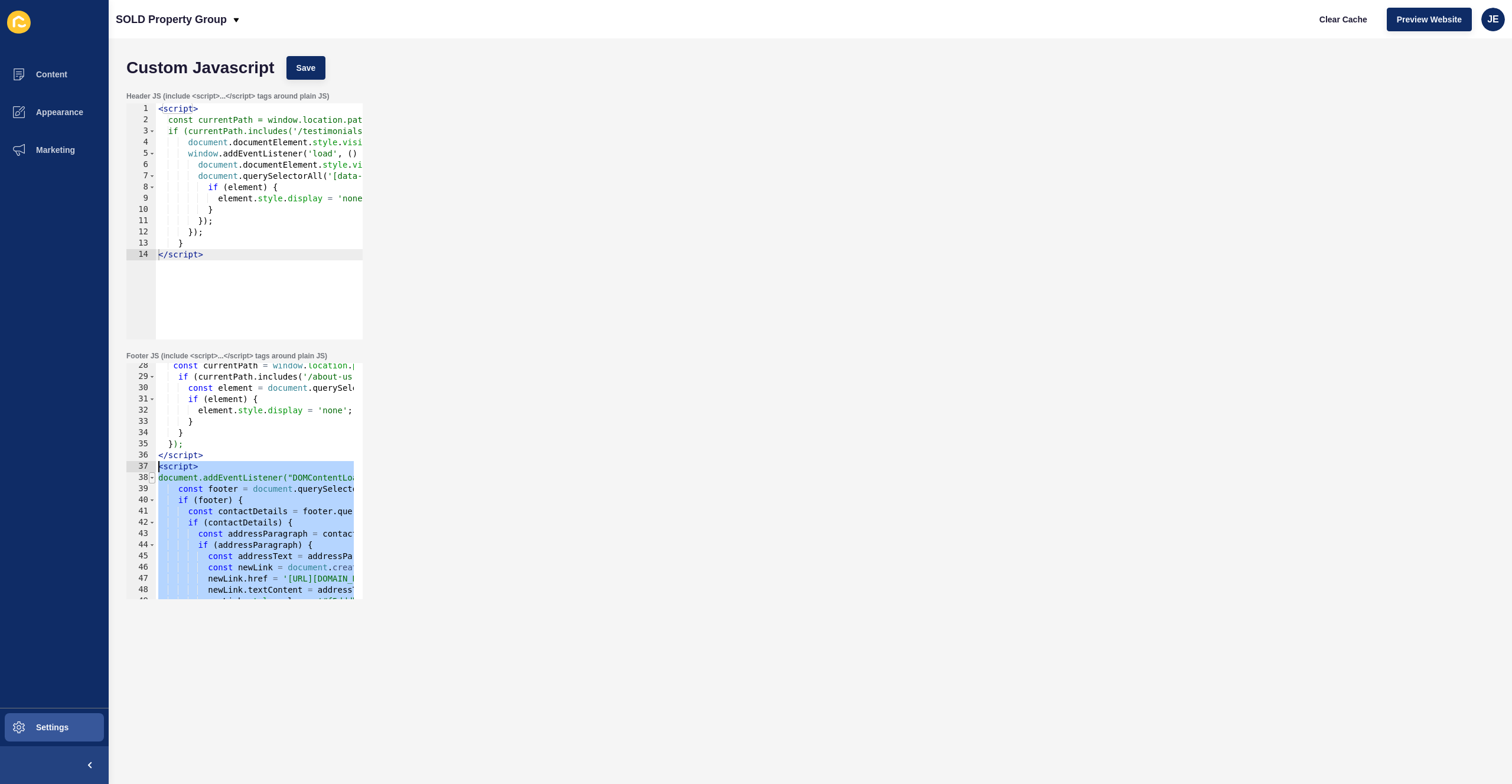
drag, startPoint x: 207, startPoint y: 586, endPoint x: 151, endPoint y: 472, distance: 127.0
click at [151, 472] on div "</script> 28 29 30 31 32 33 34 35 36 37 38 39 40 41 42 43 44 45 46 47 48 49 50 …" at bounding box center [244, 481] width 236 height 236
paste textarea "/script>"
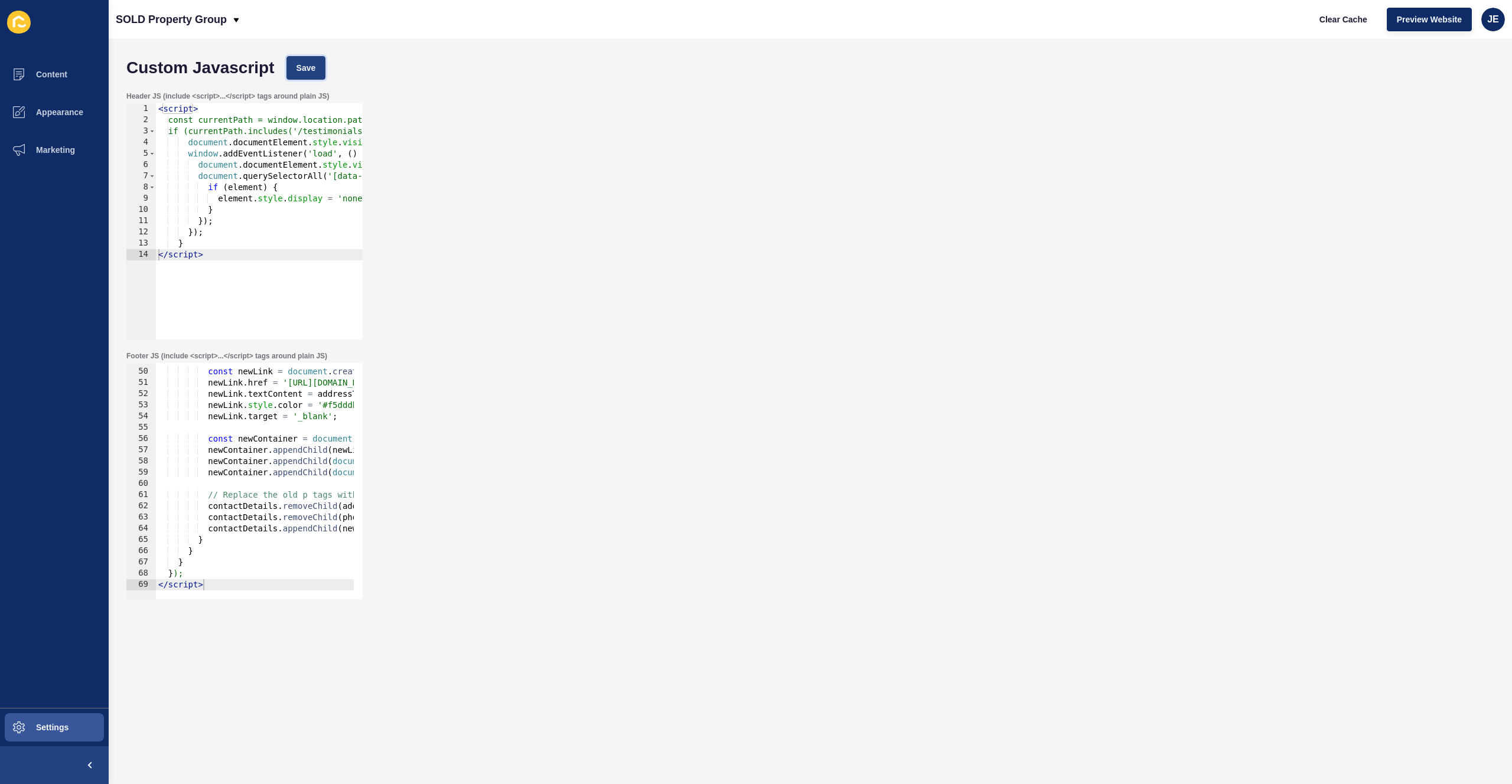
click at [317, 64] on button "Save" at bounding box center [306, 68] width 40 height 23
click at [307, 62] on span "Save" at bounding box center [306, 68] width 19 height 12
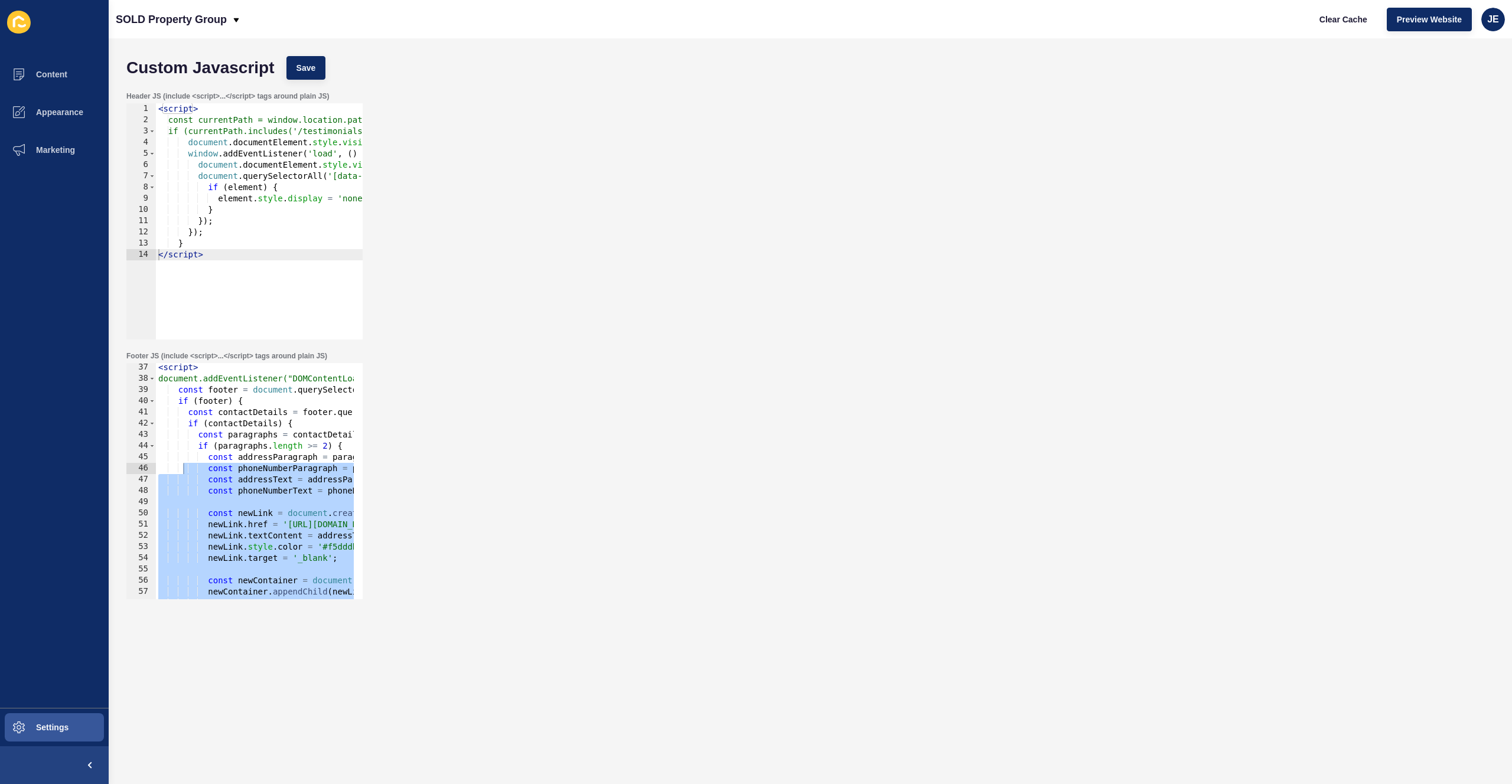
scroll to position [335, 0]
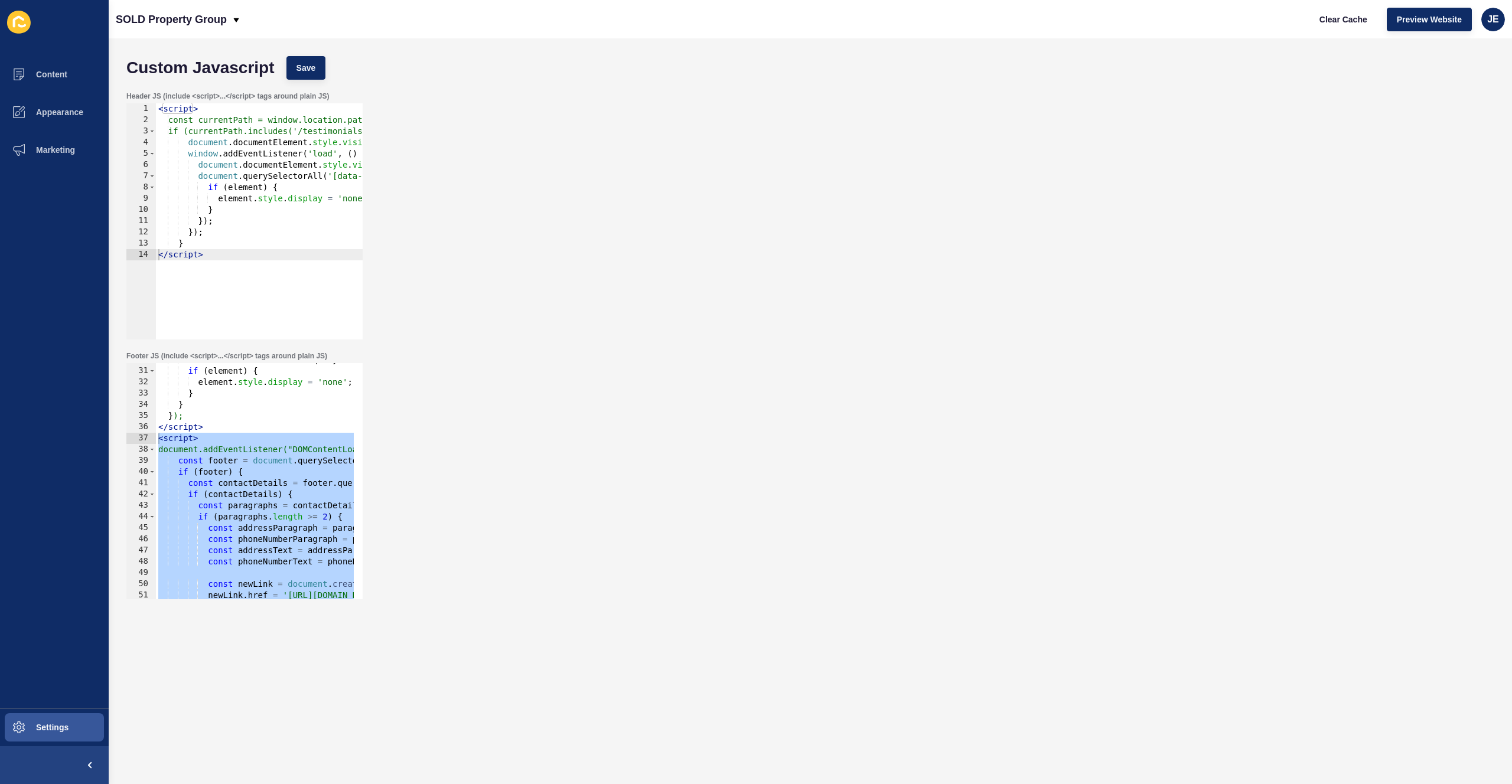
drag, startPoint x: 225, startPoint y: 587, endPoint x: 131, endPoint y: 438, distance: 176.2
click at [132, 438] on div "</script> 30 31 32 33 34 35 36 37 38 39 40 41 42 43 44 45 46 47 48 49 50 51 52 …" at bounding box center [244, 481] width 236 height 236
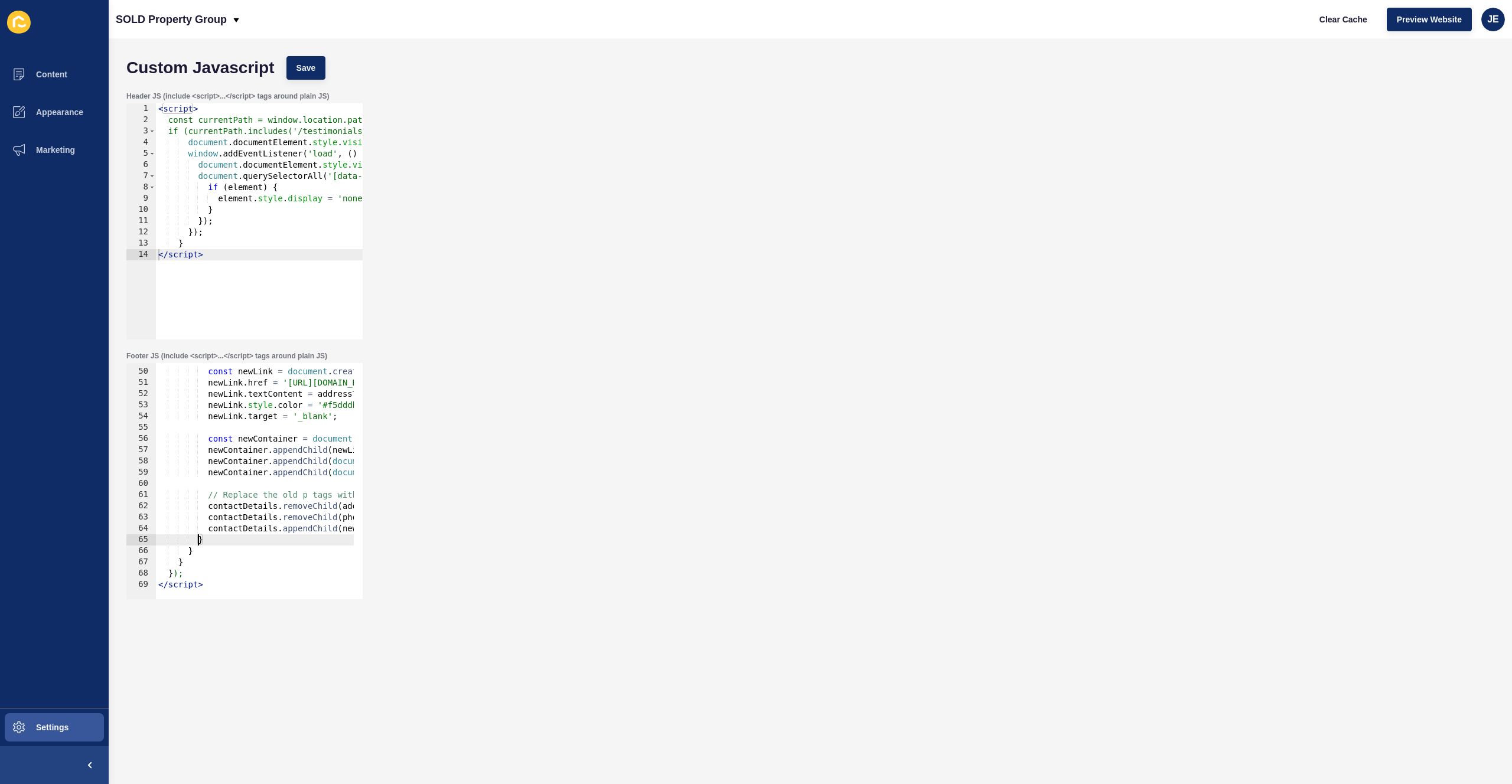
click at [222, 581] on div "const newLink = document . createElement ( 'a' ) ; newLink . href = '[URL][DOMA…" at bounding box center [372, 479] width 432 height 250
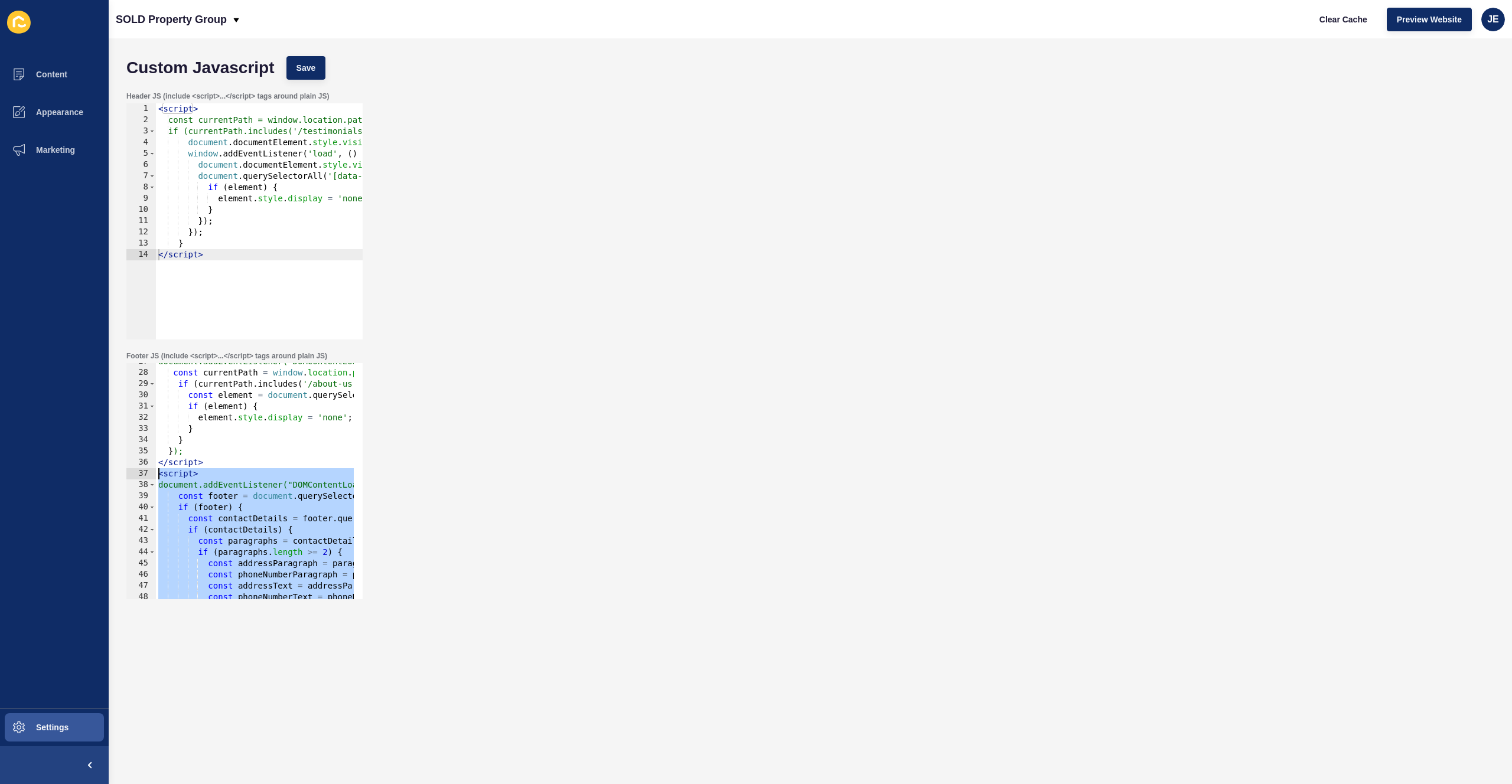
drag, startPoint x: 226, startPoint y: 586, endPoint x: 146, endPoint y: 474, distance: 137.6
click at [146, 474] on div "</script> 27 28 29 30 31 32 33 34 35 36 37 38 39 40 41 42 43 44 45 46 47 48 49 …" at bounding box center [244, 481] width 236 height 236
paste textarea "/script>"
type textarea "</script>"
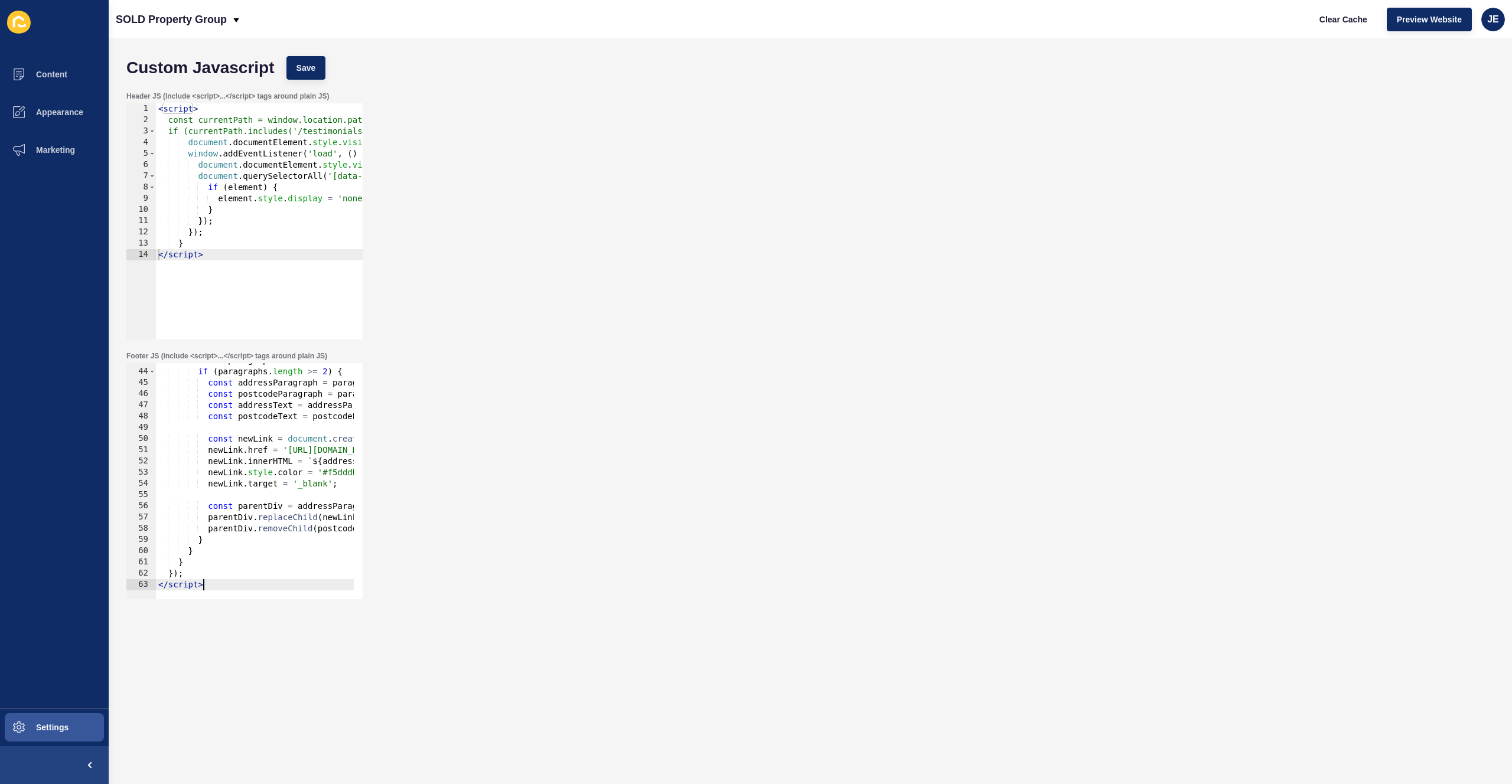
scroll to position [479, 0]
click at [313, 73] on span "Save" at bounding box center [306, 68] width 19 height 12
click at [1332, 20] on span "Clear Cache" at bounding box center [1344, 19] width 48 height 12
click at [46, 109] on span "Appearance" at bounding box center [41, 112] width 85 height 10
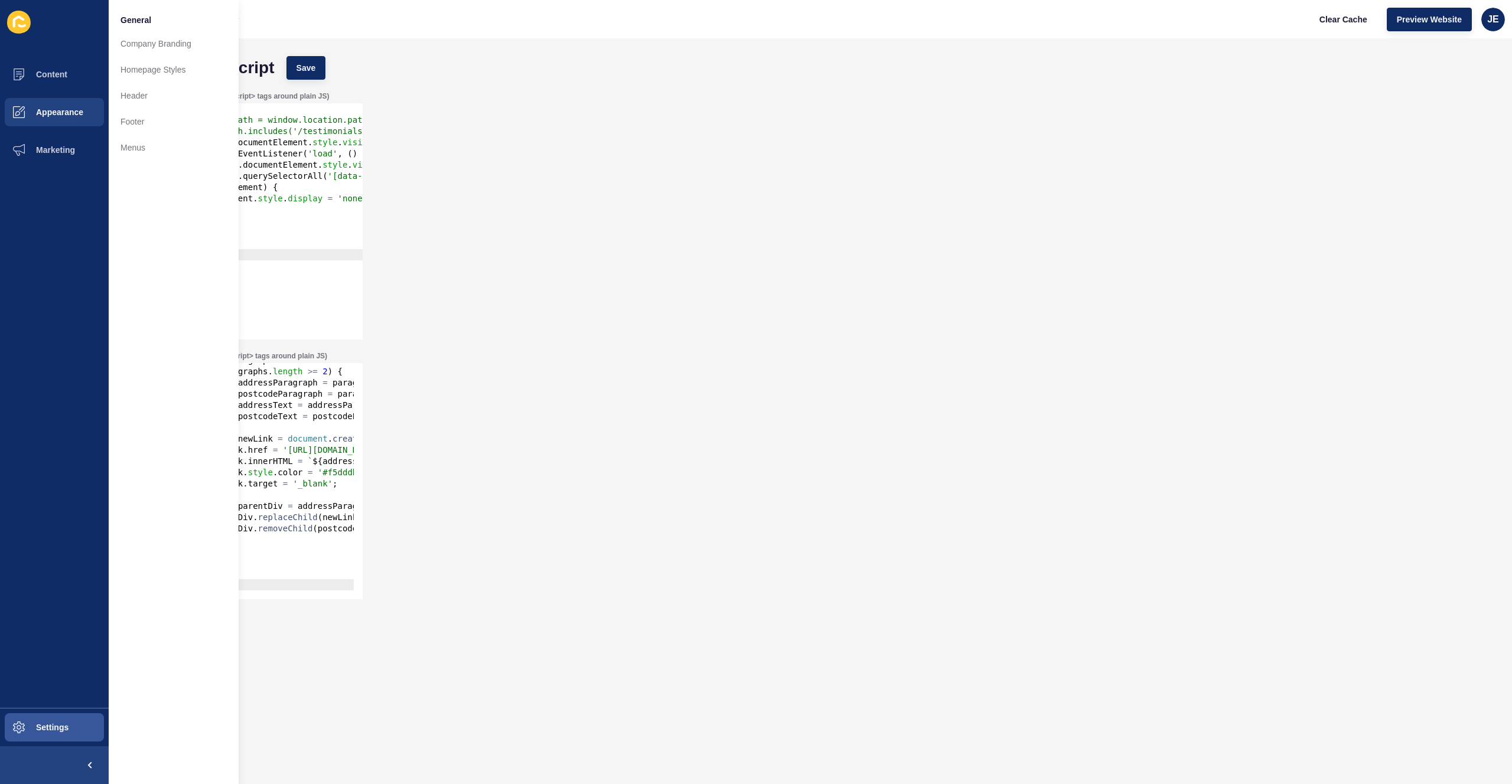
click at [576, 182] on div "Header JS (include <script>...</script> tags around plain JS) </script> 1 2 3 4…" at bounding box center [811, 215] width 1380 height 259
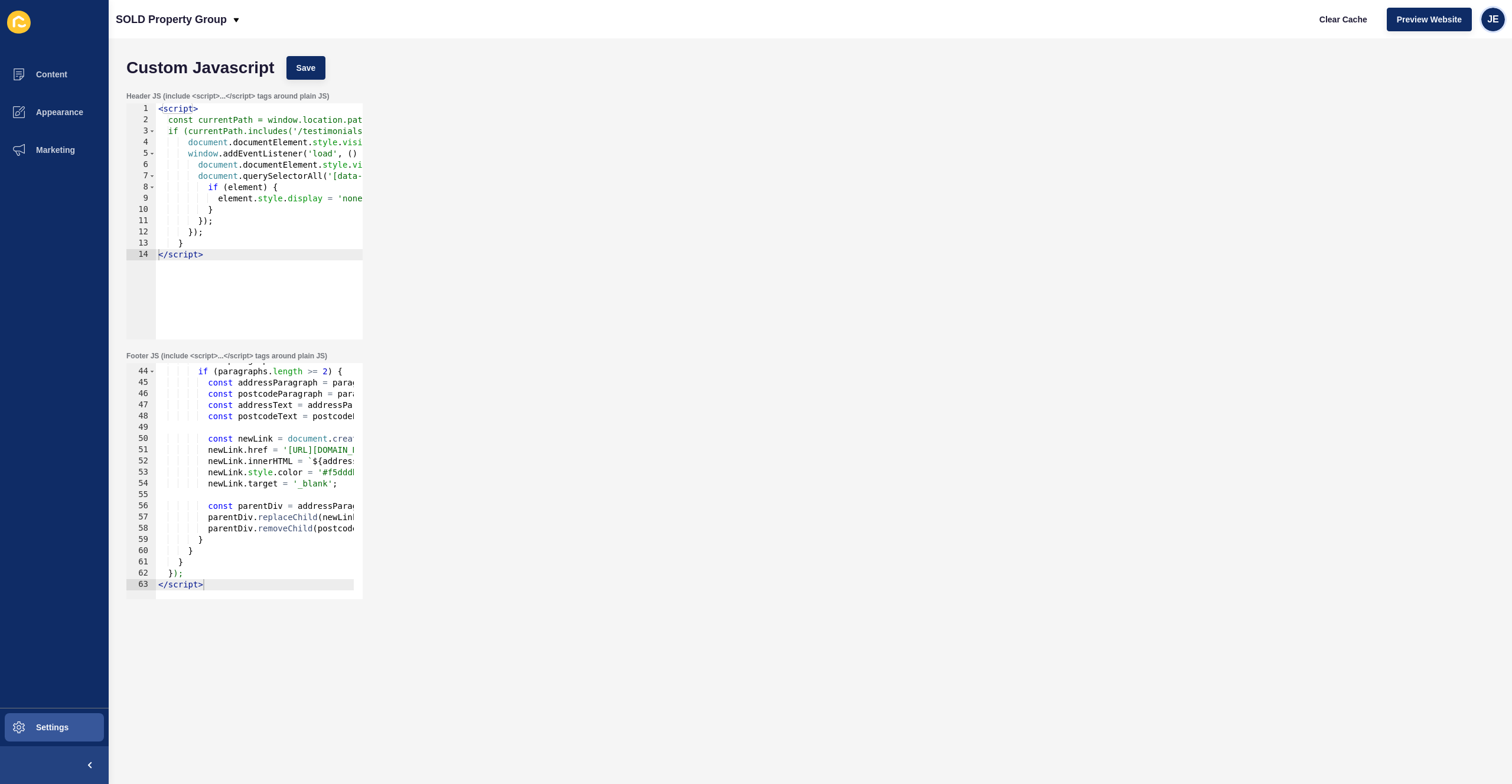
click at [1488, 20] on span "JE" at bounding box center [1494, 19] width 12 height 12
click at [1445, 106] on link "Logout" at bounding box center [1466, 98] width 87 height 26
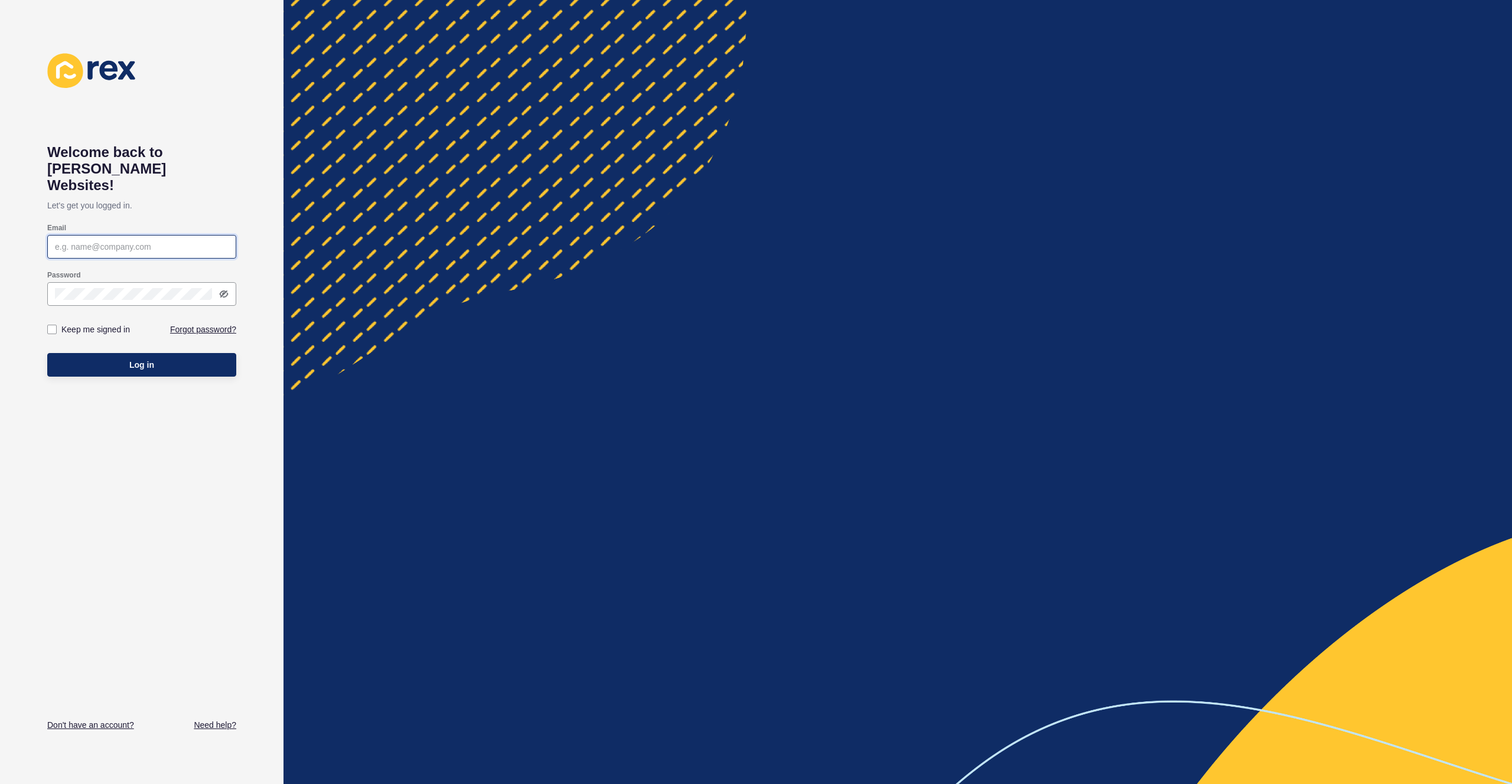
type input "[EMAIL_ADDRESS][PERSON_NAME][DOMAIN_NAME]"
